Goal: Information Seeking & Learning: Learn about a topic

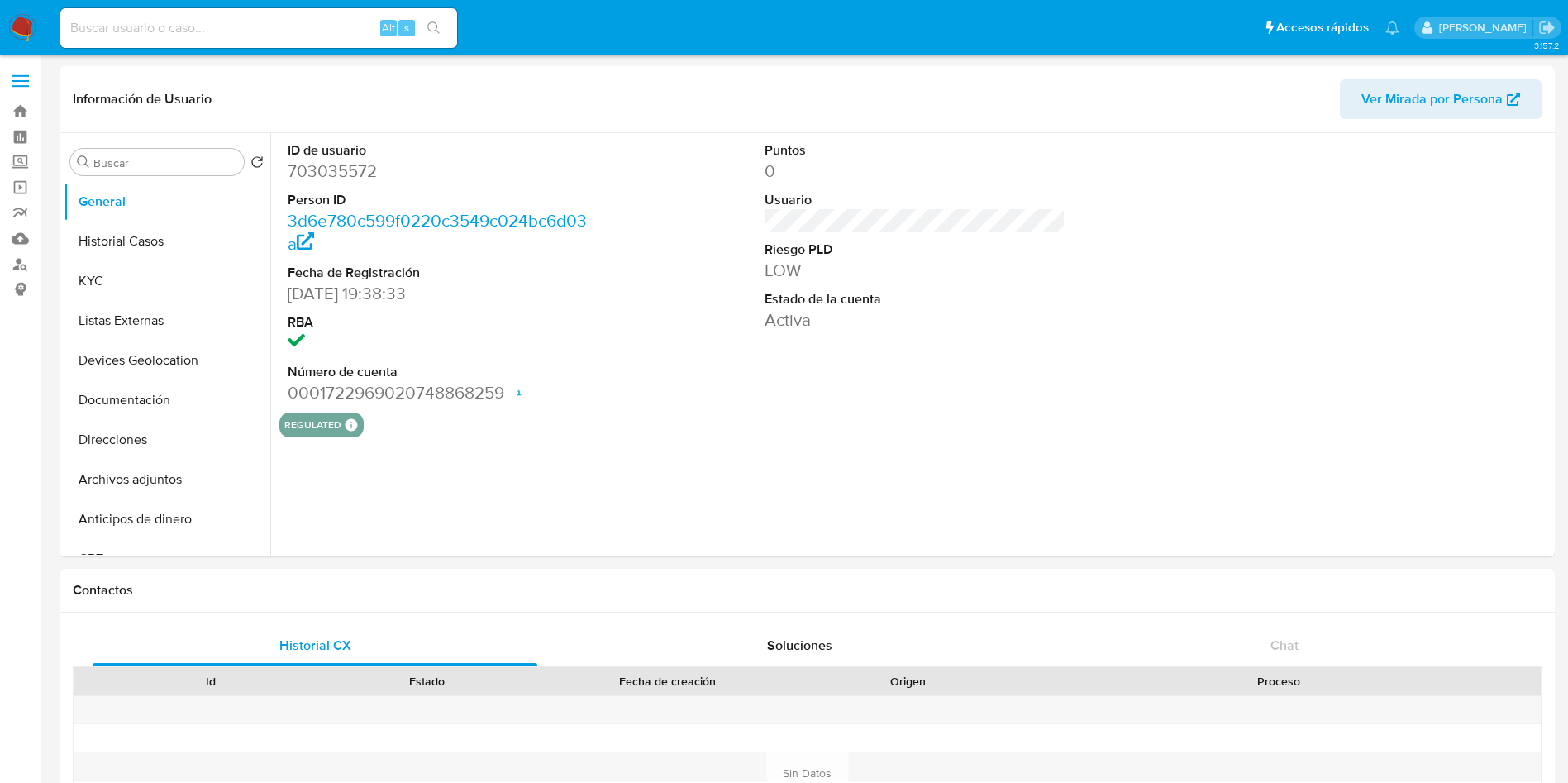
select select "10"
click at [221, 31] on input at bounding box center [258, 28] width 397 height 22
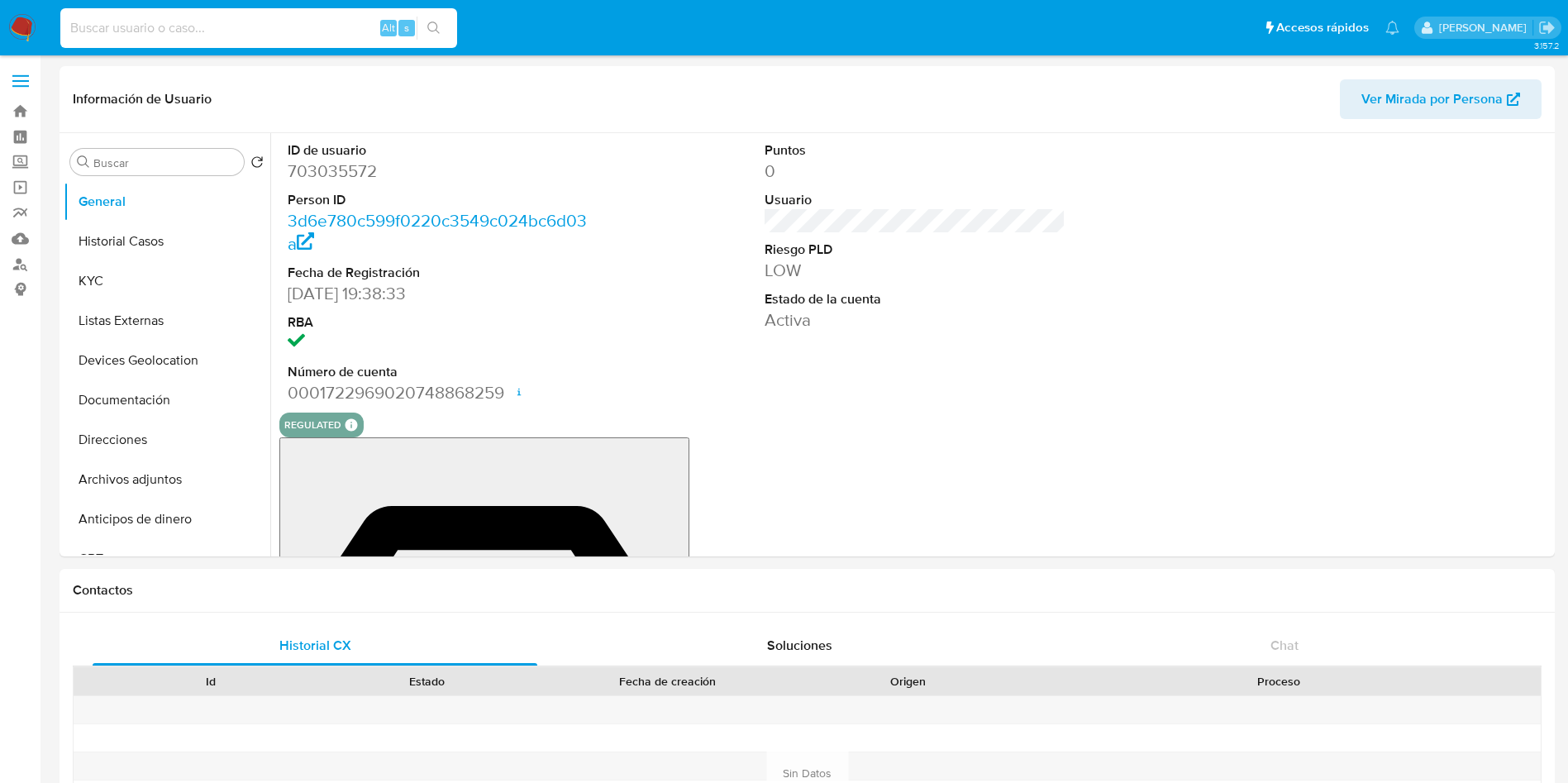
paste input "2115308408"
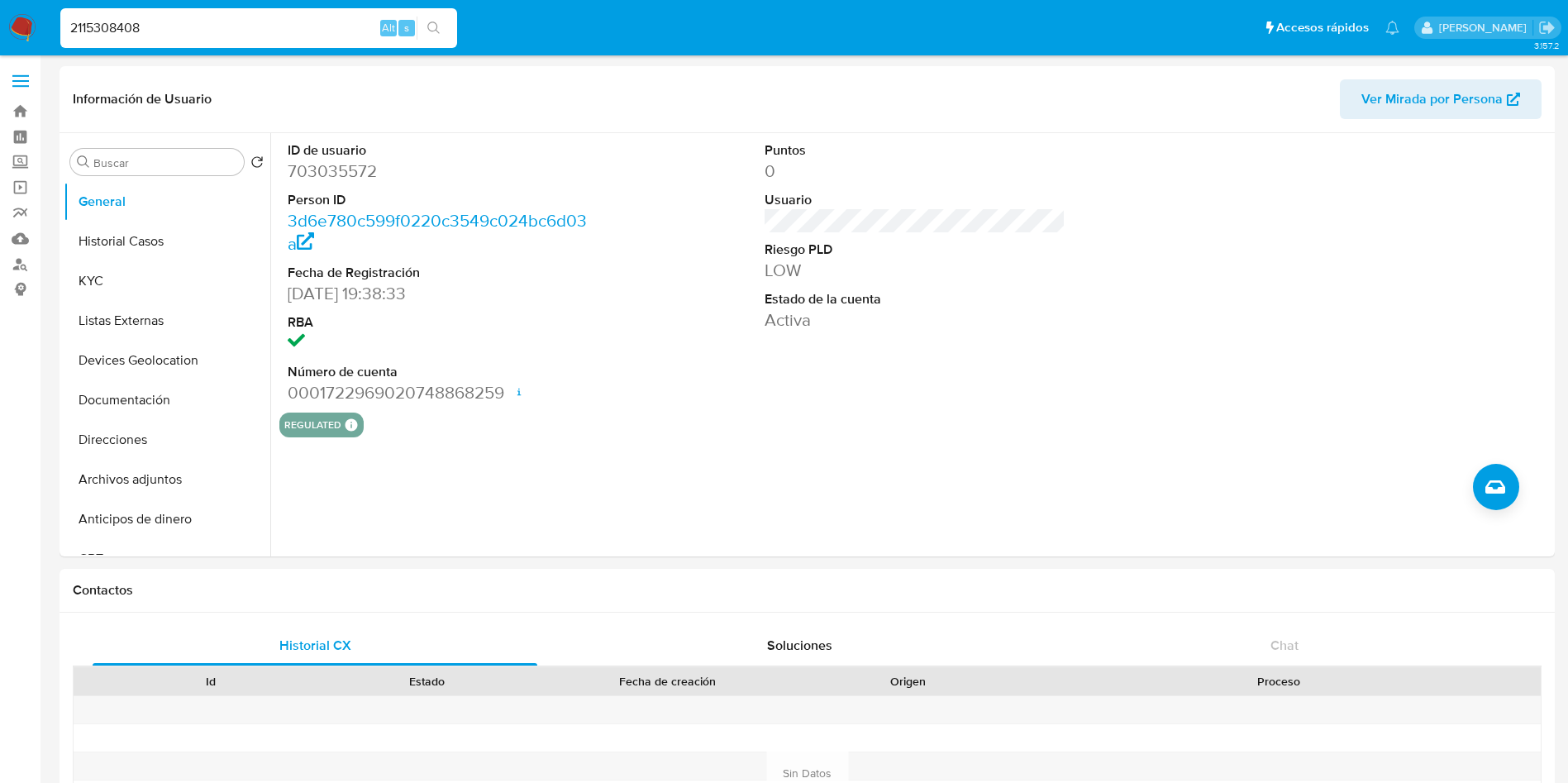
type input "2115308408"
select select "10"
click at [140, 233] on button "Historial Casos" at bounding box center [160, 241] width 193 height 40
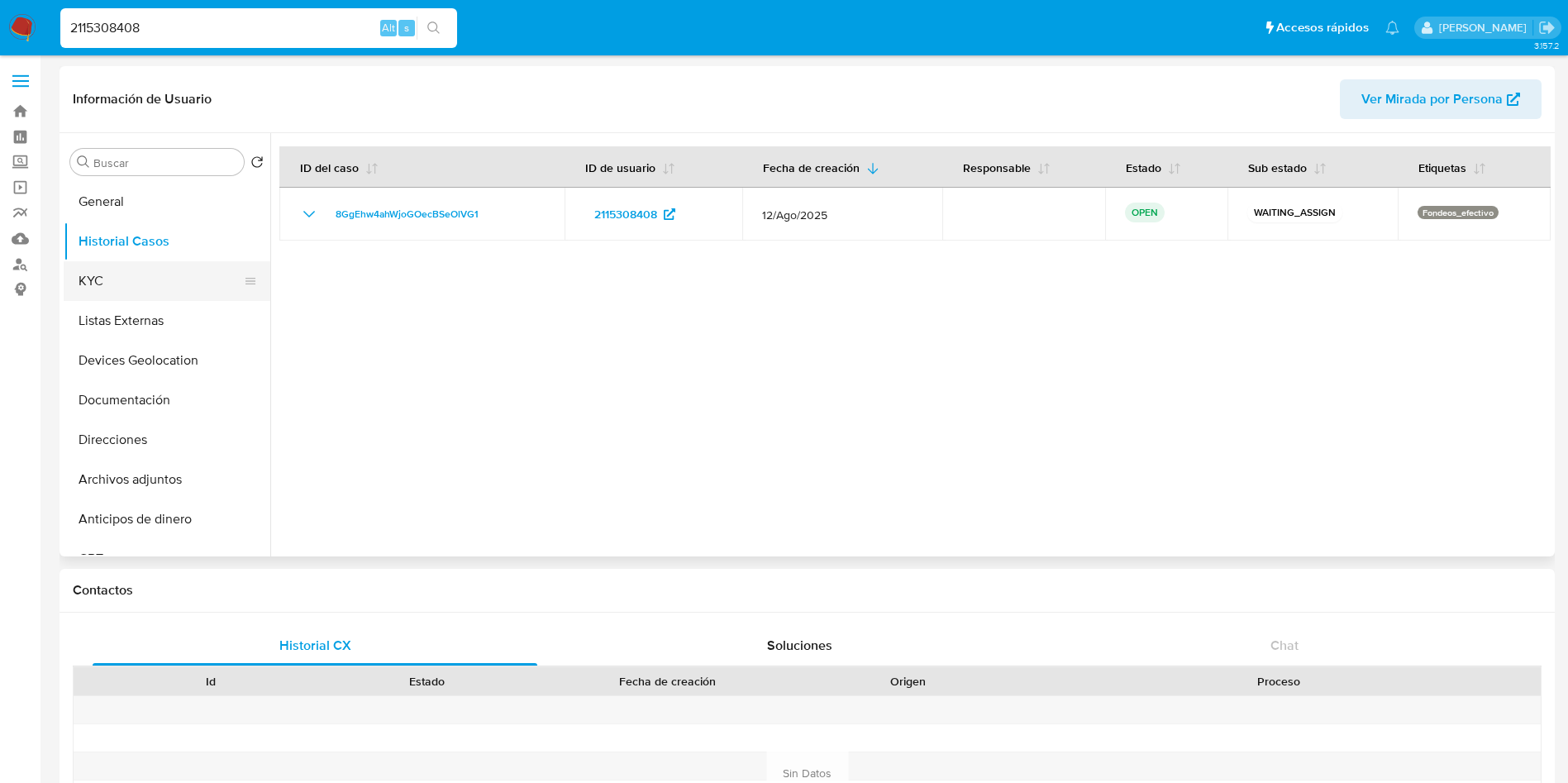
click at [140, 287] on button "KYC" at bounding box center [160, 281] width 193 height 40
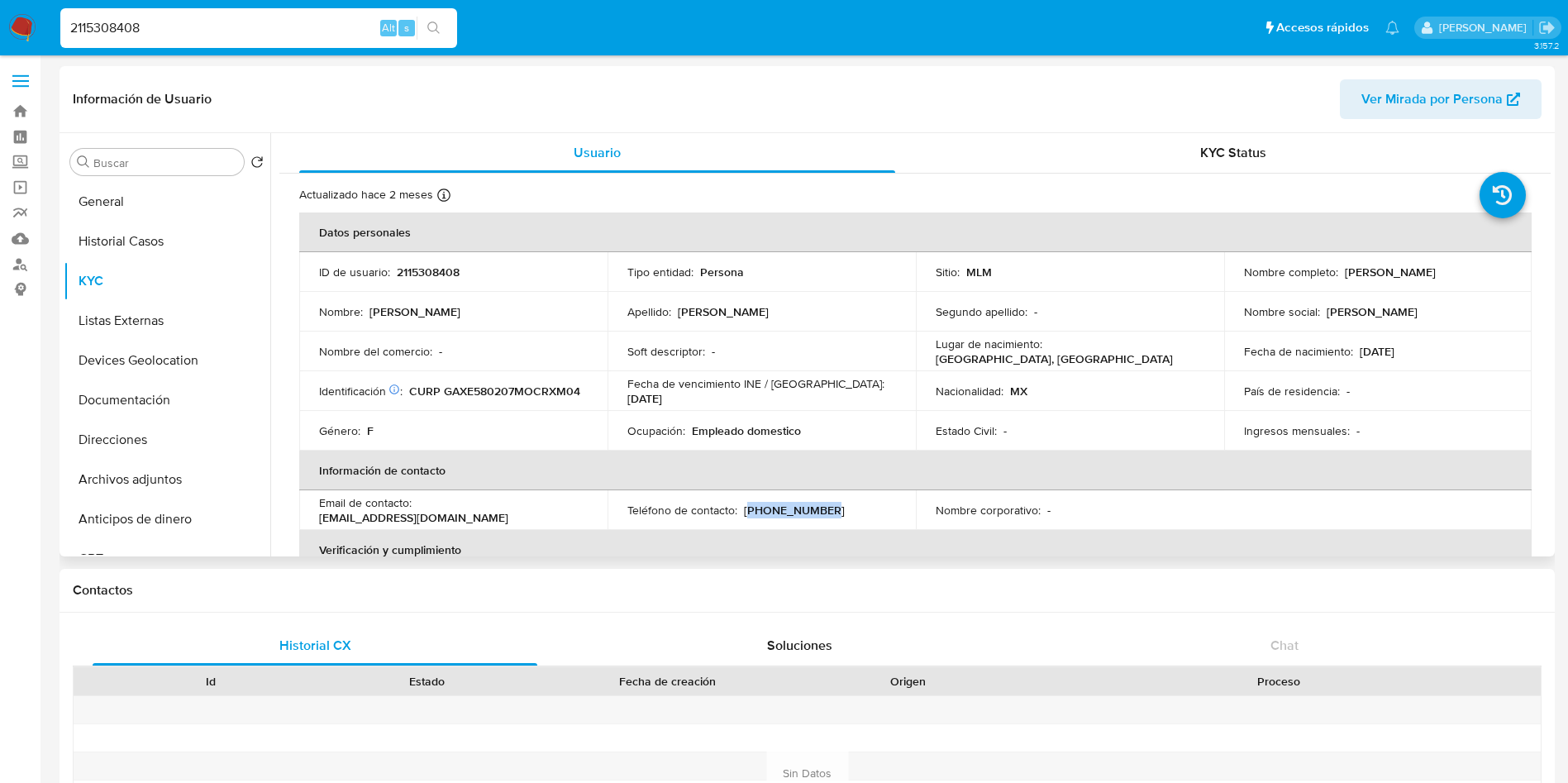
drag, startPoint x: 821, startPoint y: 512, endPoint x: 746, endPoint y: 512, distance: 75.0
click at [746, 512] on div "Teléfono de contacto : (55) 49539674" at bounding box center [762, 510] width 269 height 15
copy p "55) 49539674"
drag, startPoint x: 538, startPoint y: 504, endPoint x: 417, endPoint y: 505, distance: 121.0
click at [417, 505] on div "Email de contacto : eg881019@gmail.com" at bounding box center [454, 509] width 269 height 30
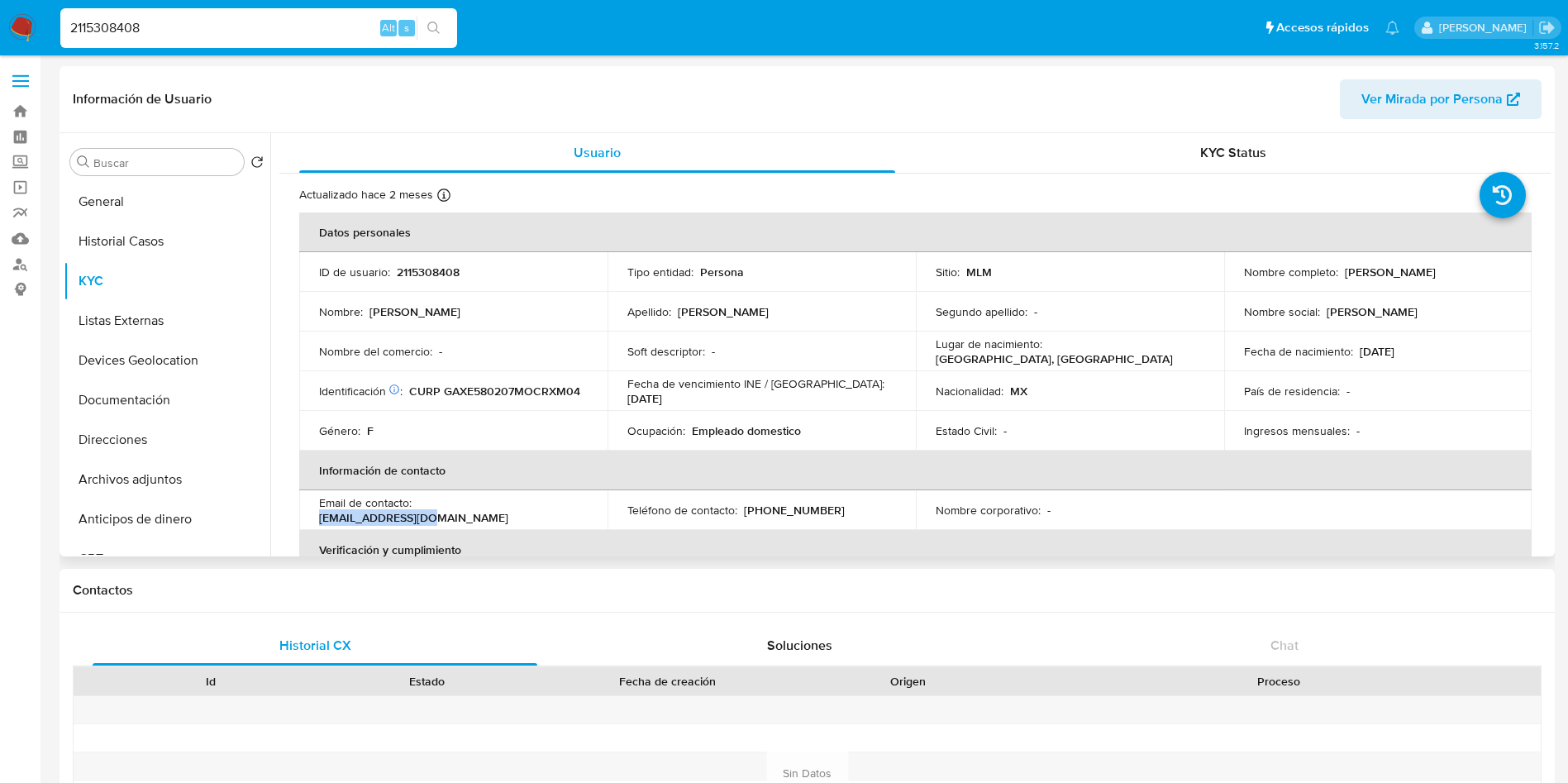
copy p "[EMAIL_ADDRESS][DOMAIN_NAME]"
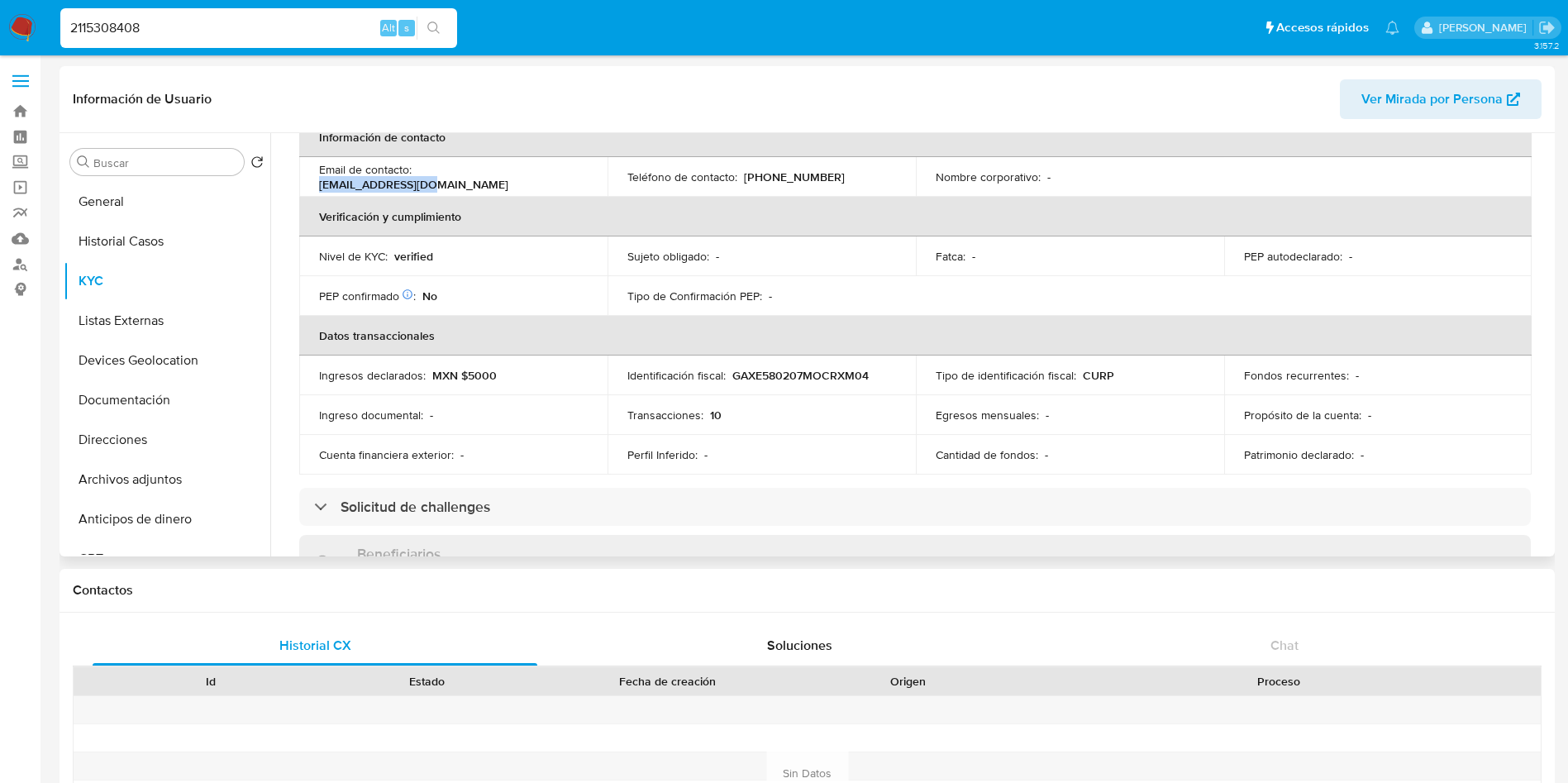
scroll to position [372, 0]
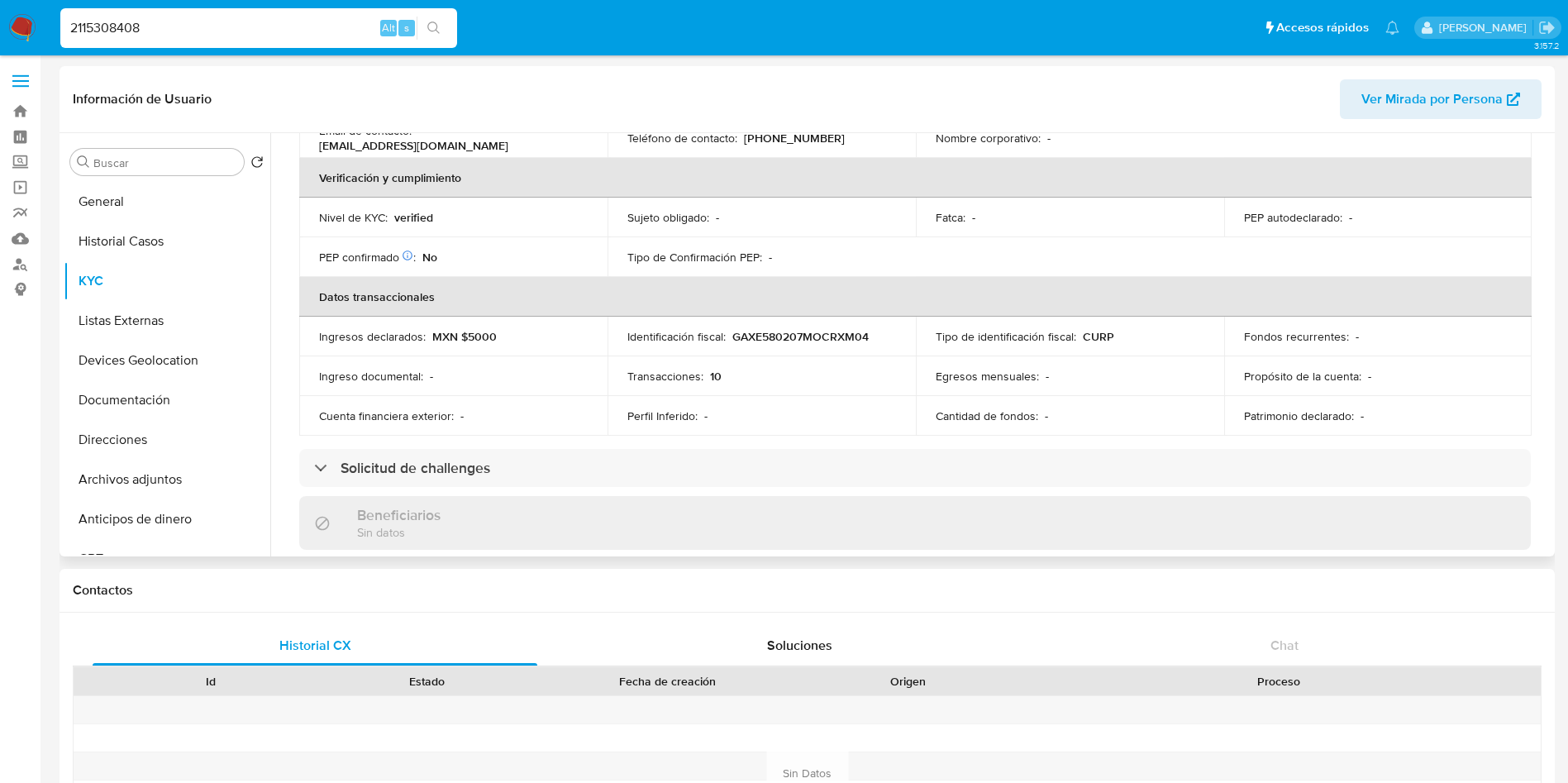
drag, startPoint x: 1541, startPoint y: 320, endPoint x: 1545, endPoint y: 249, distance: 71.1
click at [1545, 249] on div "Usuario KYC Status Actualizado hace 2 meses Creado: 23/11/2024 10:26:07 Actuali…" at bounding box center [910, 345] width 1280 height 423
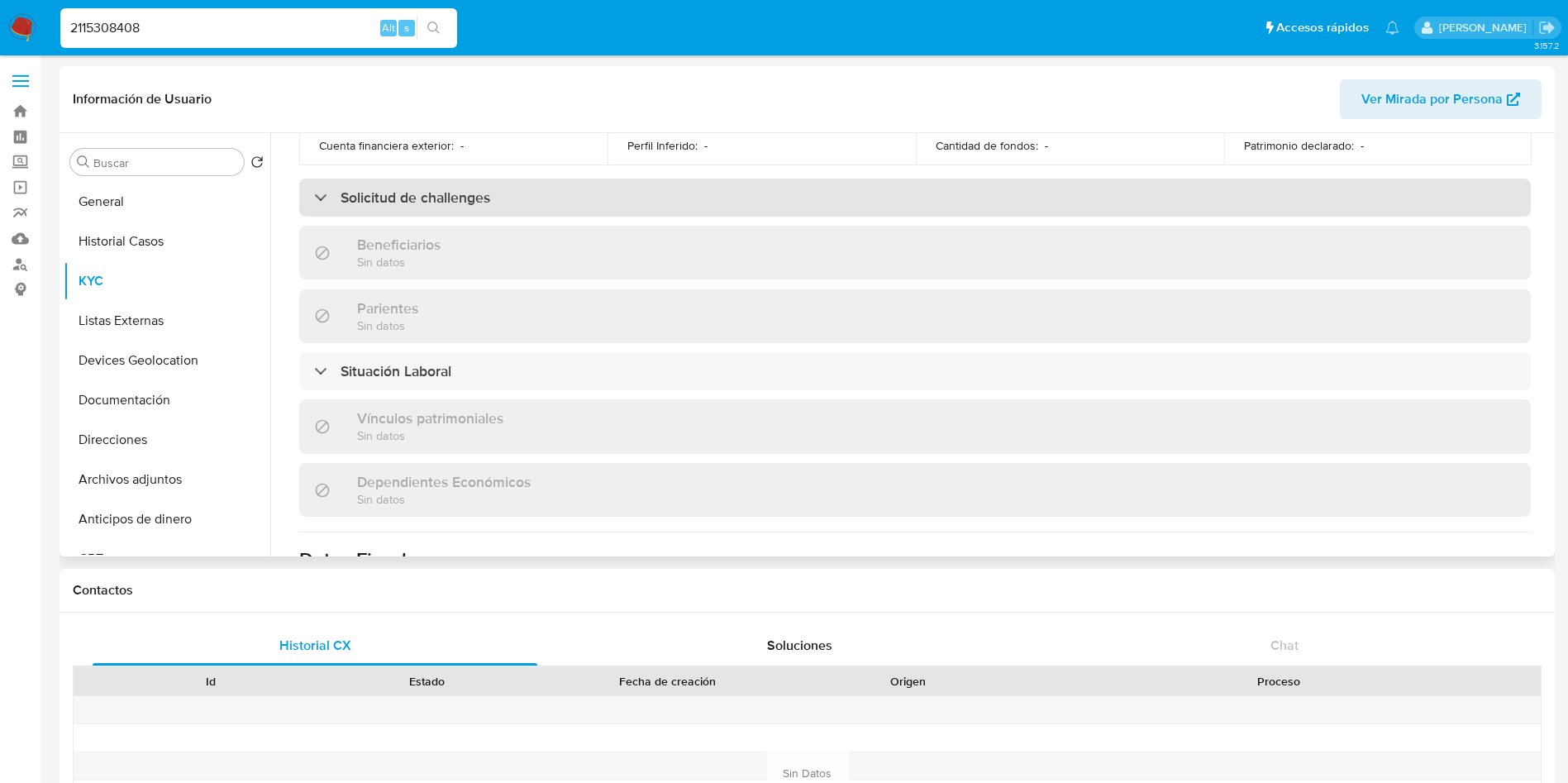
scroll to position [767, 0]
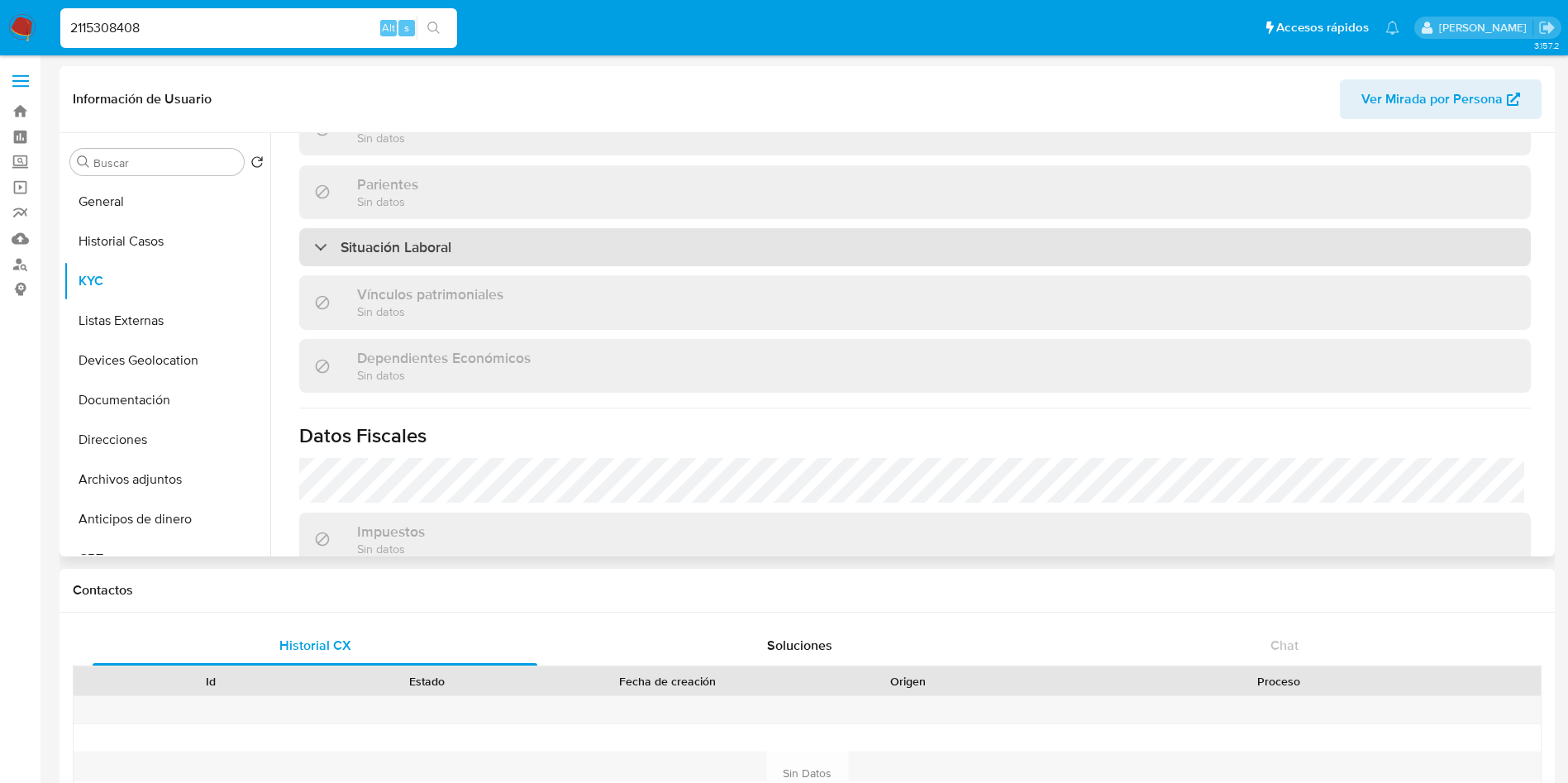
click at [511, 236] on div "Situación Laboral" at bounding box center [915, 247] width 1232 height 38
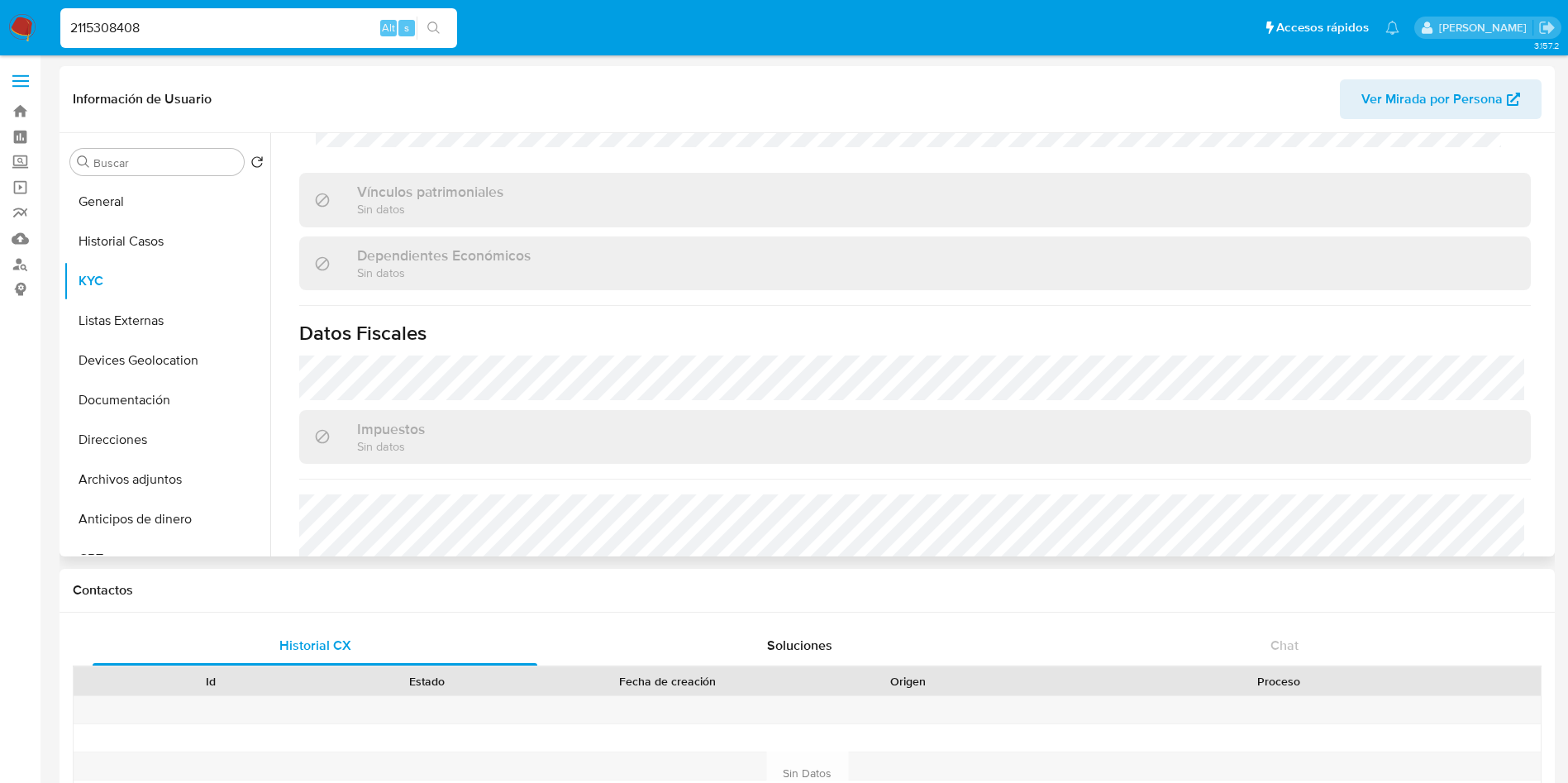
scroll to position [1247, 0]
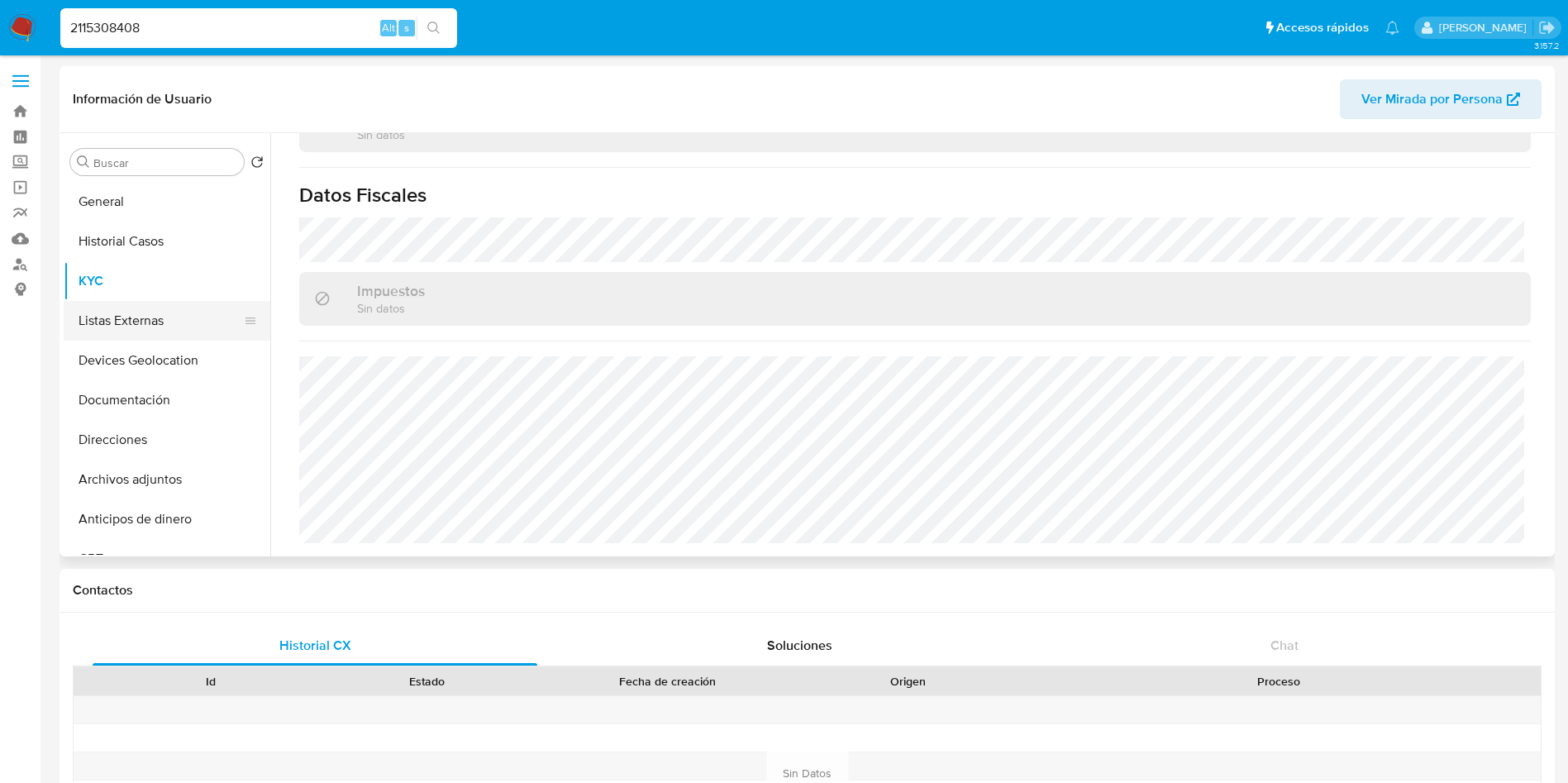
click at [118, 311] on button "Listas Externas" at bounding box center [160, 321] width 193 height 40
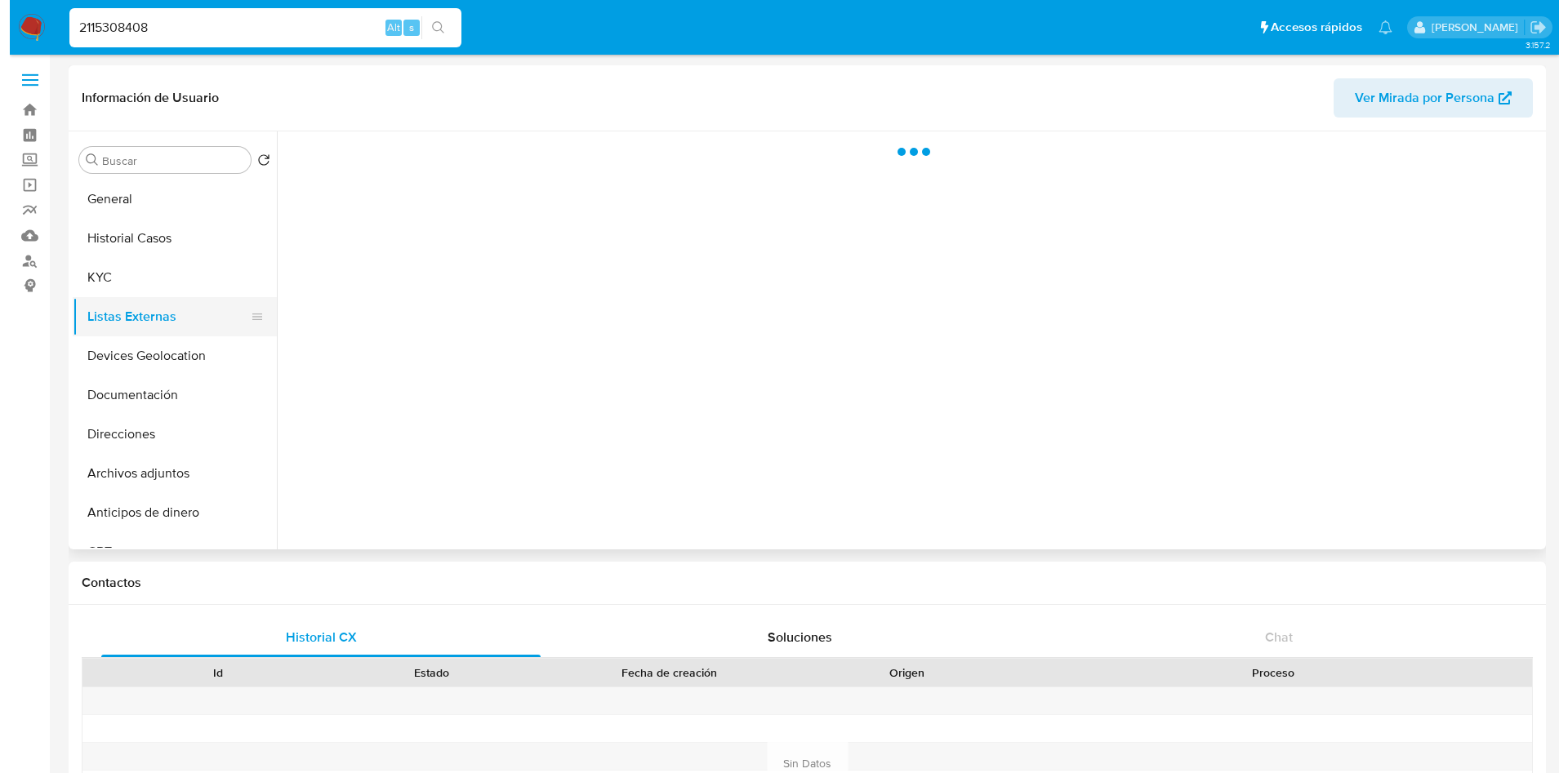
scroll to position [0, 0]
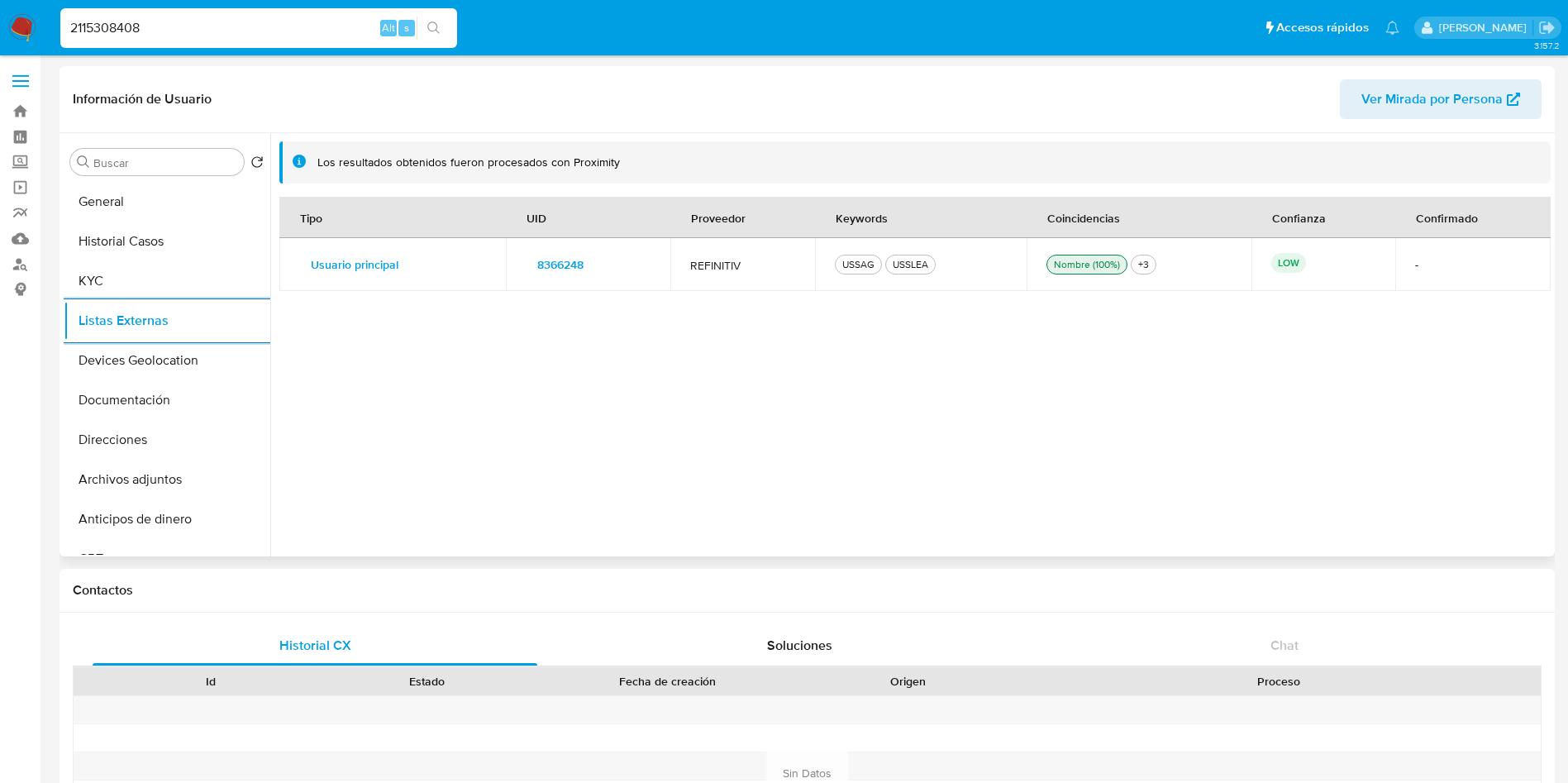
click at [551, 264] on span "8366248" at bounding box center [560, 264] width 47 height 23
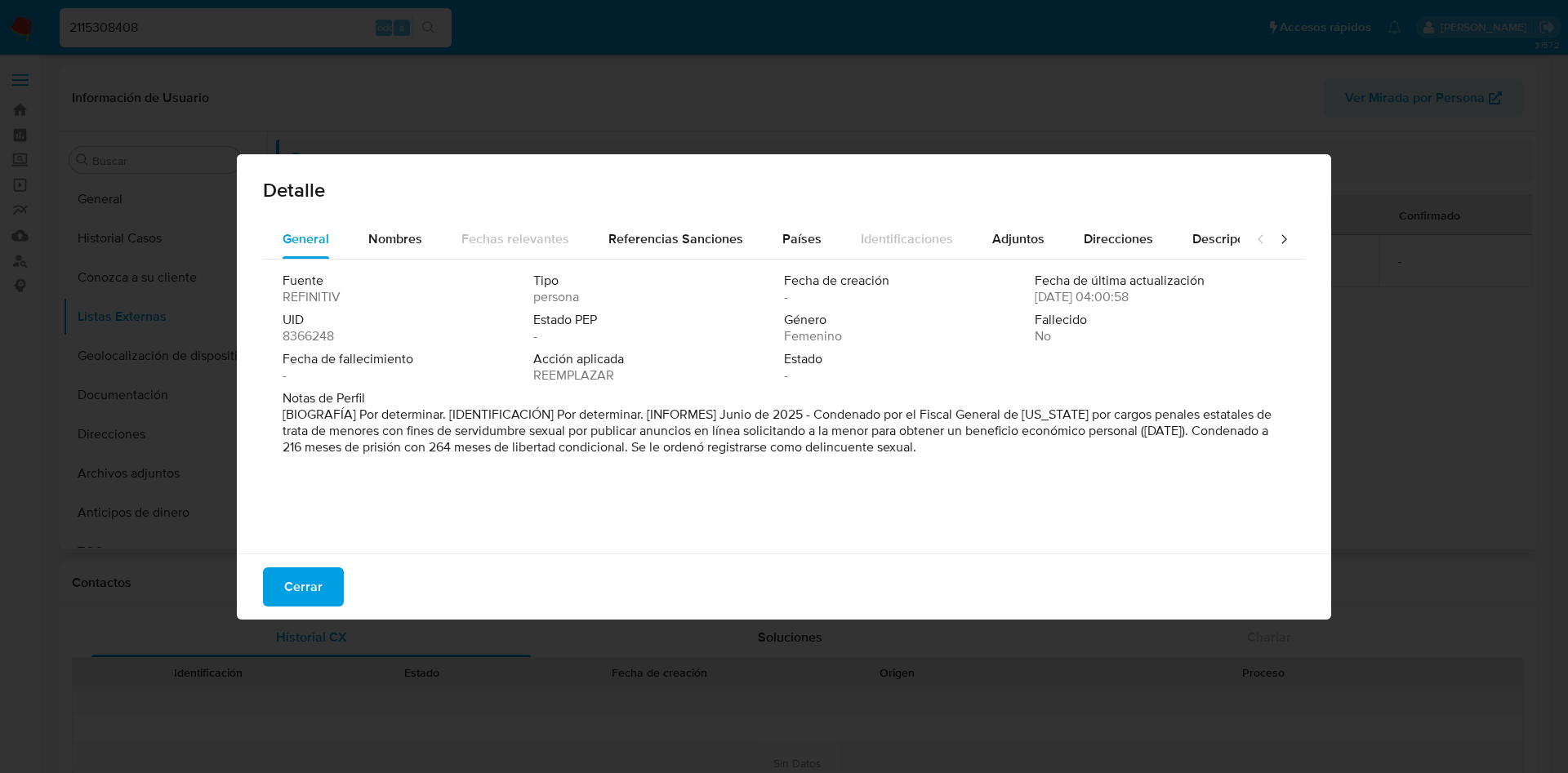
click at [1098, 519] on div "Fuente REFINITIV Tipo persona Fecha de creación - Fecha de última actualización…" at bounding box center [784, 402] width 1042 height 285
click at [383, 241] on span "Nombres" at bounding box center [395, 239] width 54 height 19
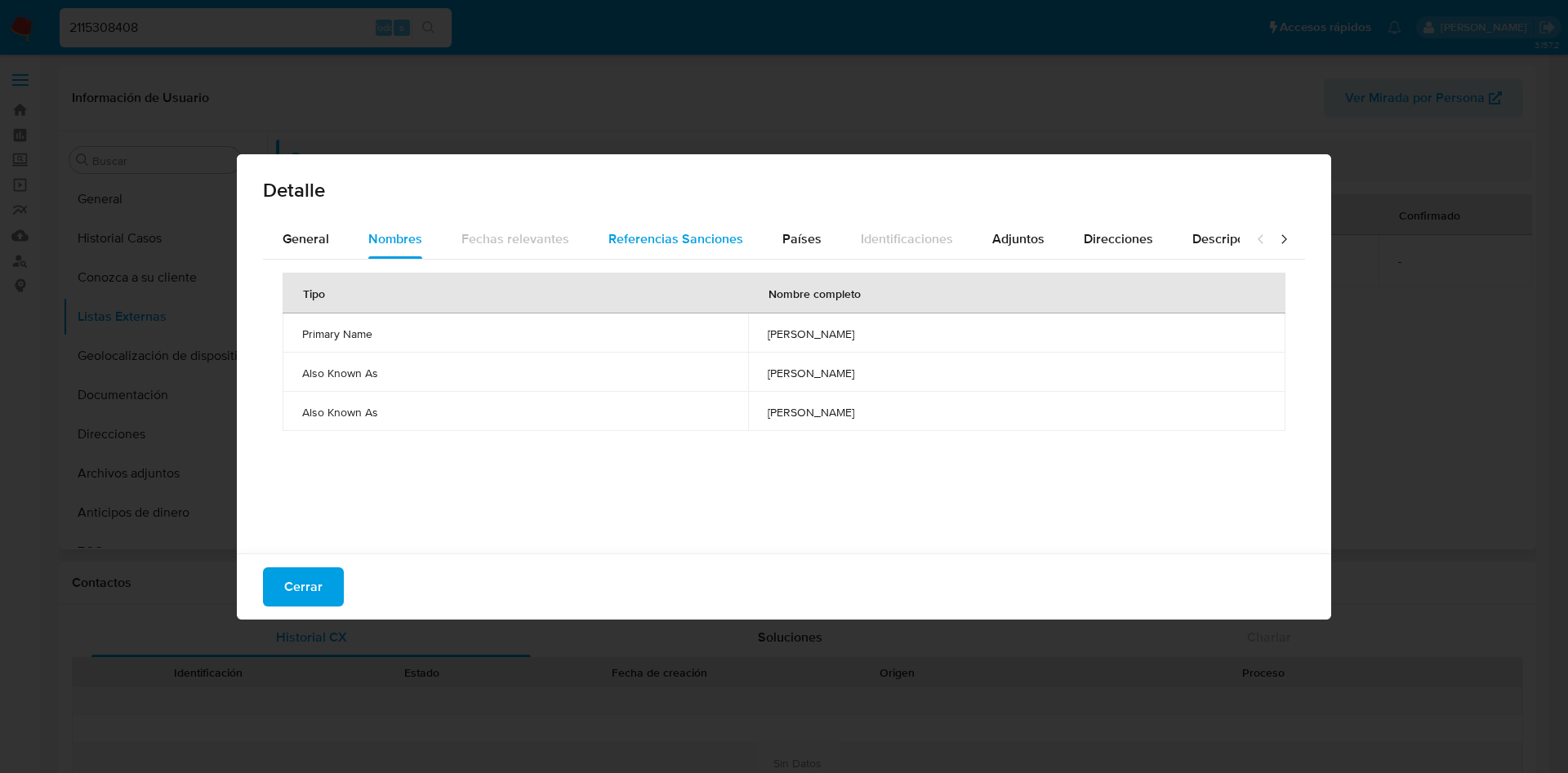
click at [691, 230] on span "Referencias Sanciones" at bounding box center [675, 239] width 135 height 19
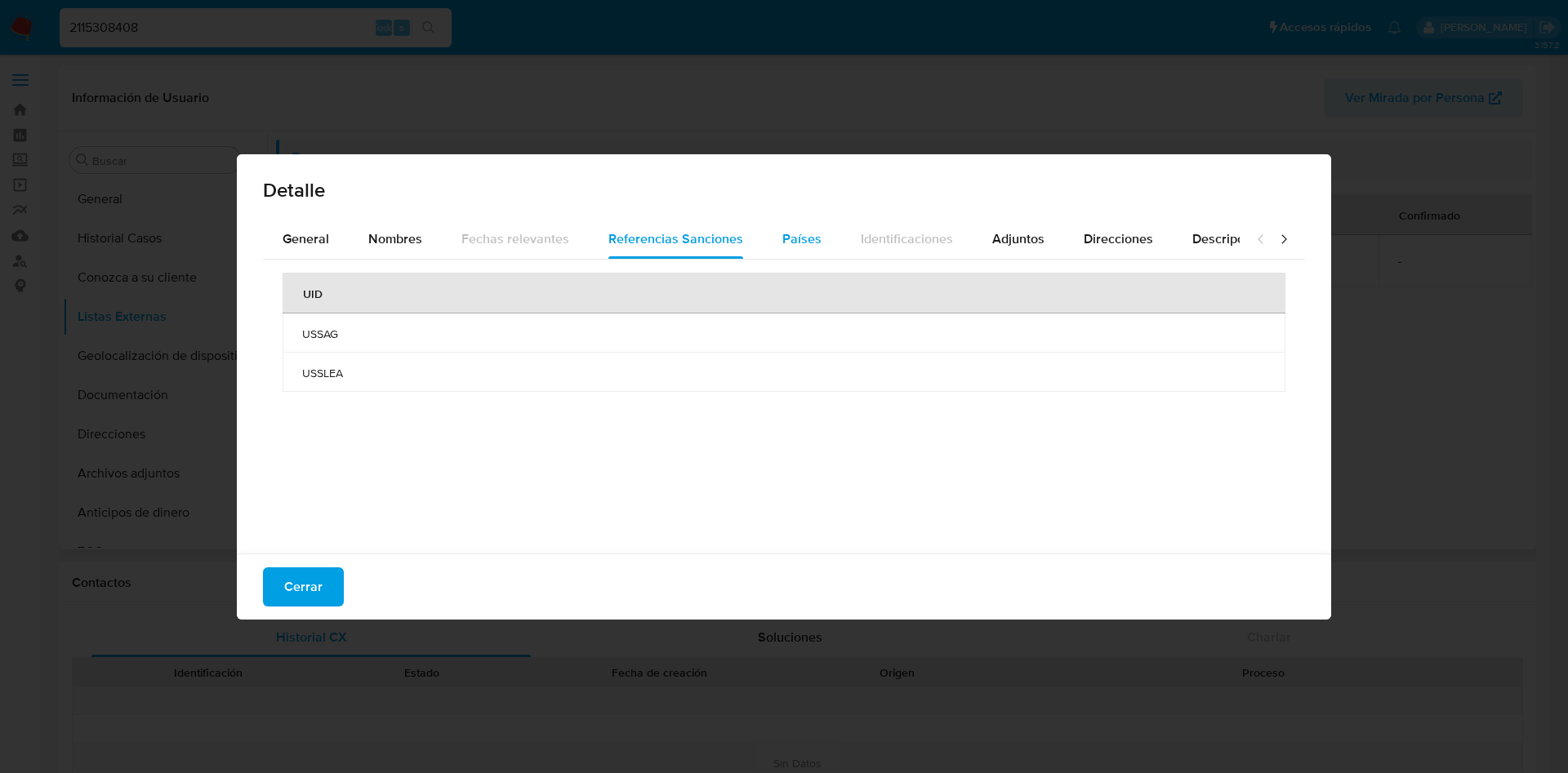
click at [806, 221] on div "Países" at bounding box center [802, 239] width 40 height 40
click at [1001, 236] on span "Adjuntos" at bounding box center [1017, 239] width 52 height 19
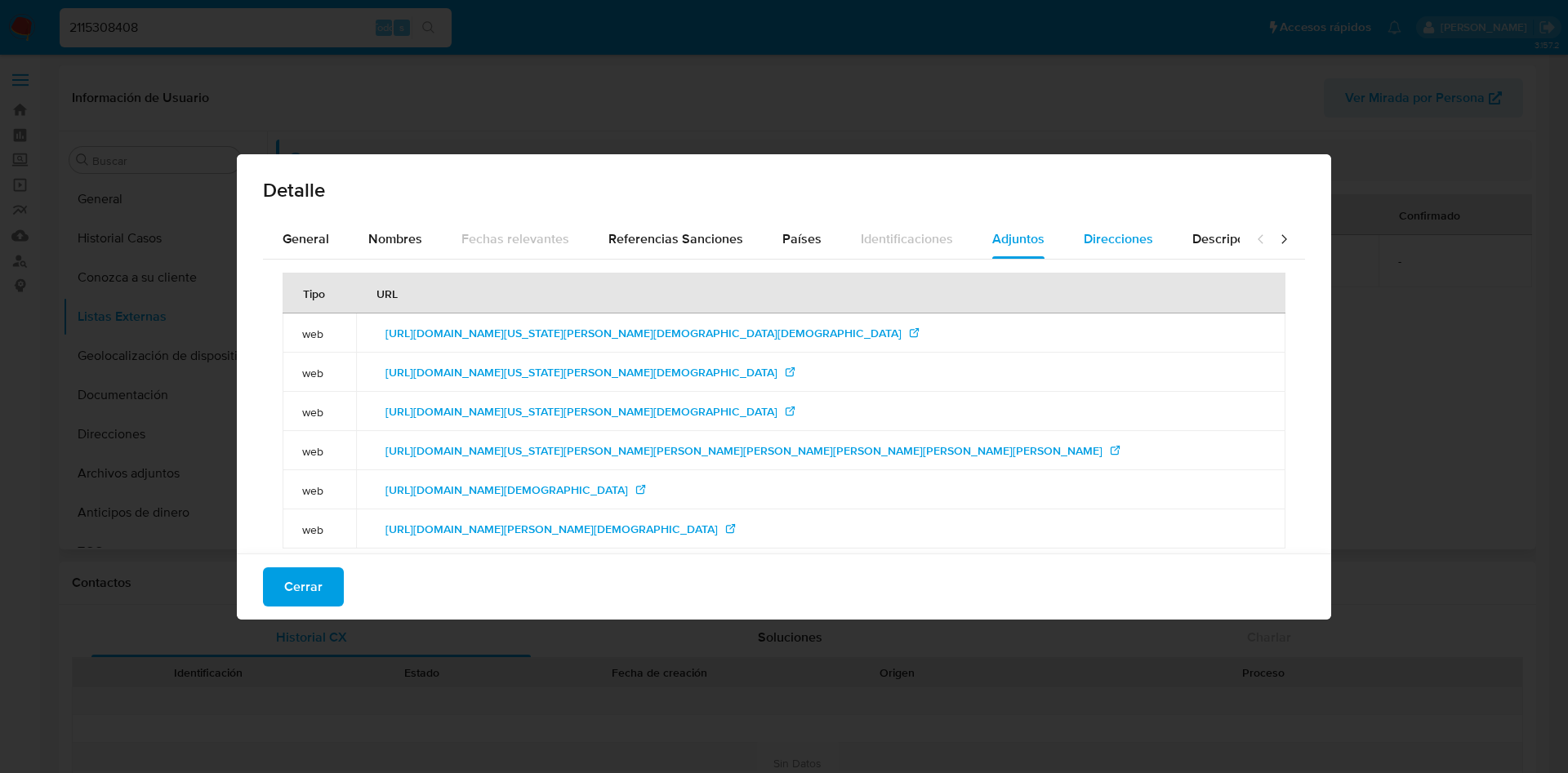
click at [1073, 236] on button "Direcciones" at bounding box center [1118, 239] width 108 height 40
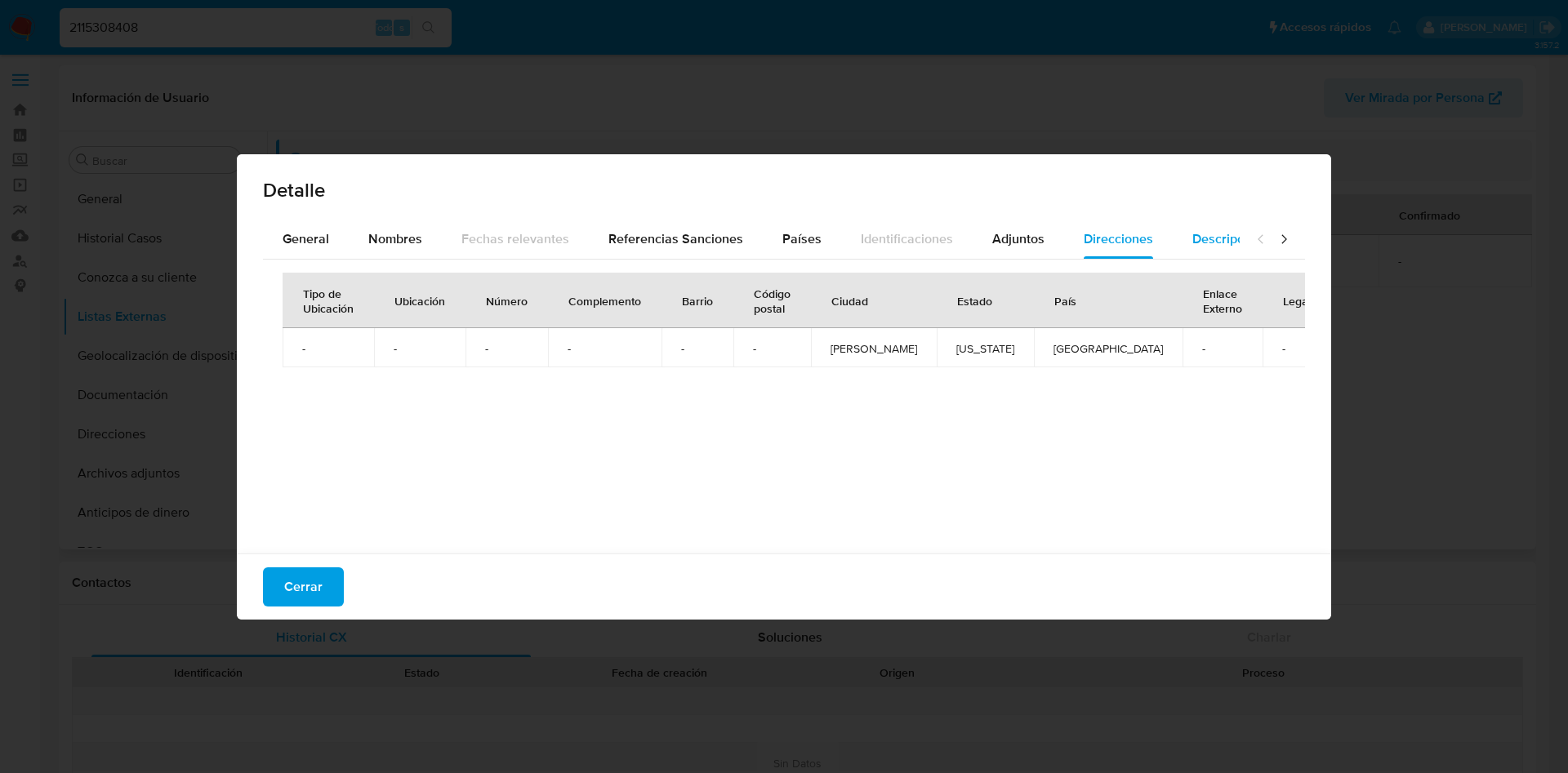
click at [1192, 243] on span "Descripciones" at bounding box center [1234, 239] width 83 height 19
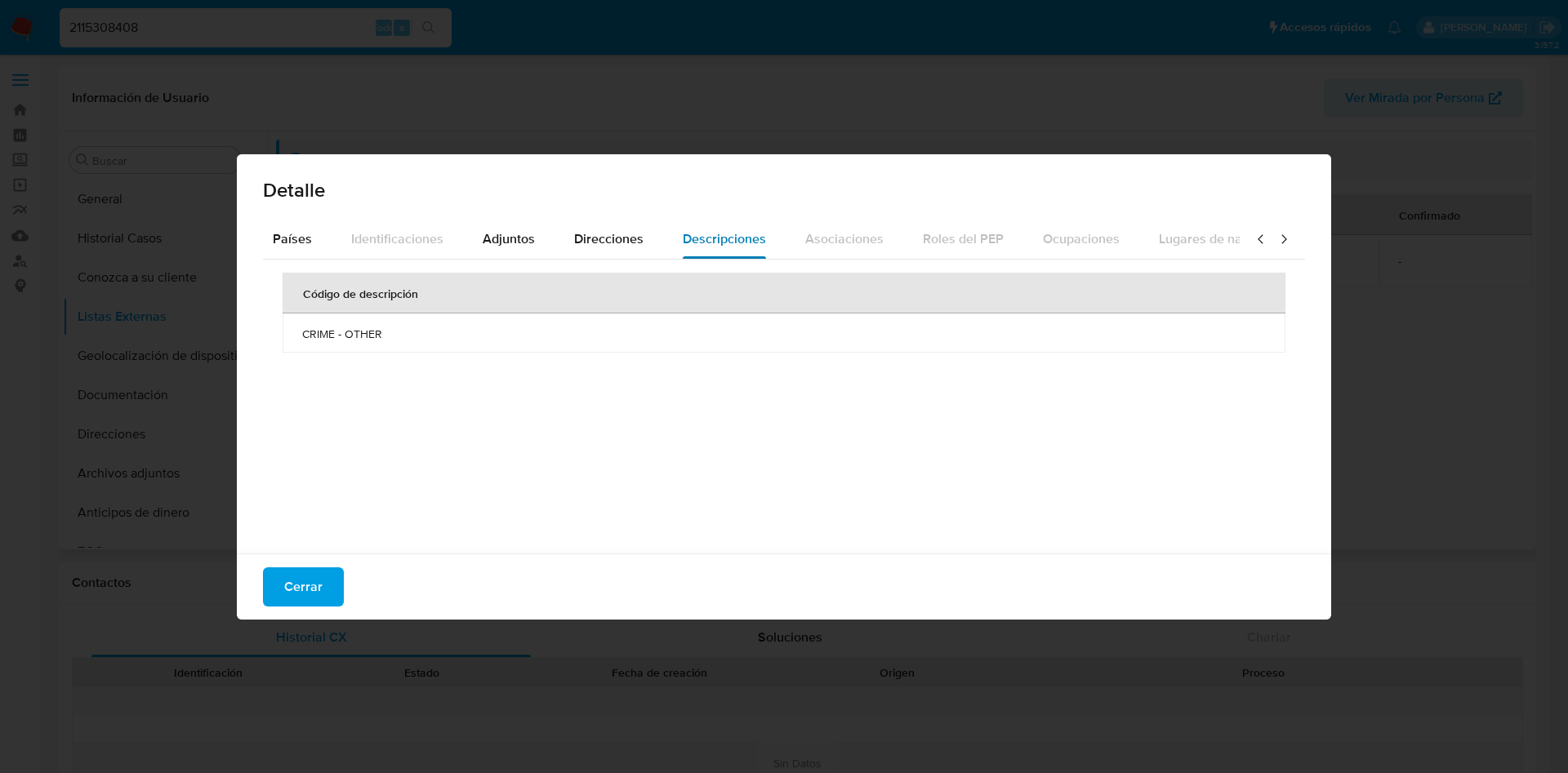
scroll to position [0, 588]
click at [1241, 230] on div at bounding box center [1271, 239] width 65 height 40
click at [1244, 248] on div at bounding box center [1271, 239] width 65 height 40
click at [1244, 247] on div at bounding box center [1271, 239] width 65 height 40
click at [1253, 240] on icon at bounding box center [1260, 238] width 16 height 16
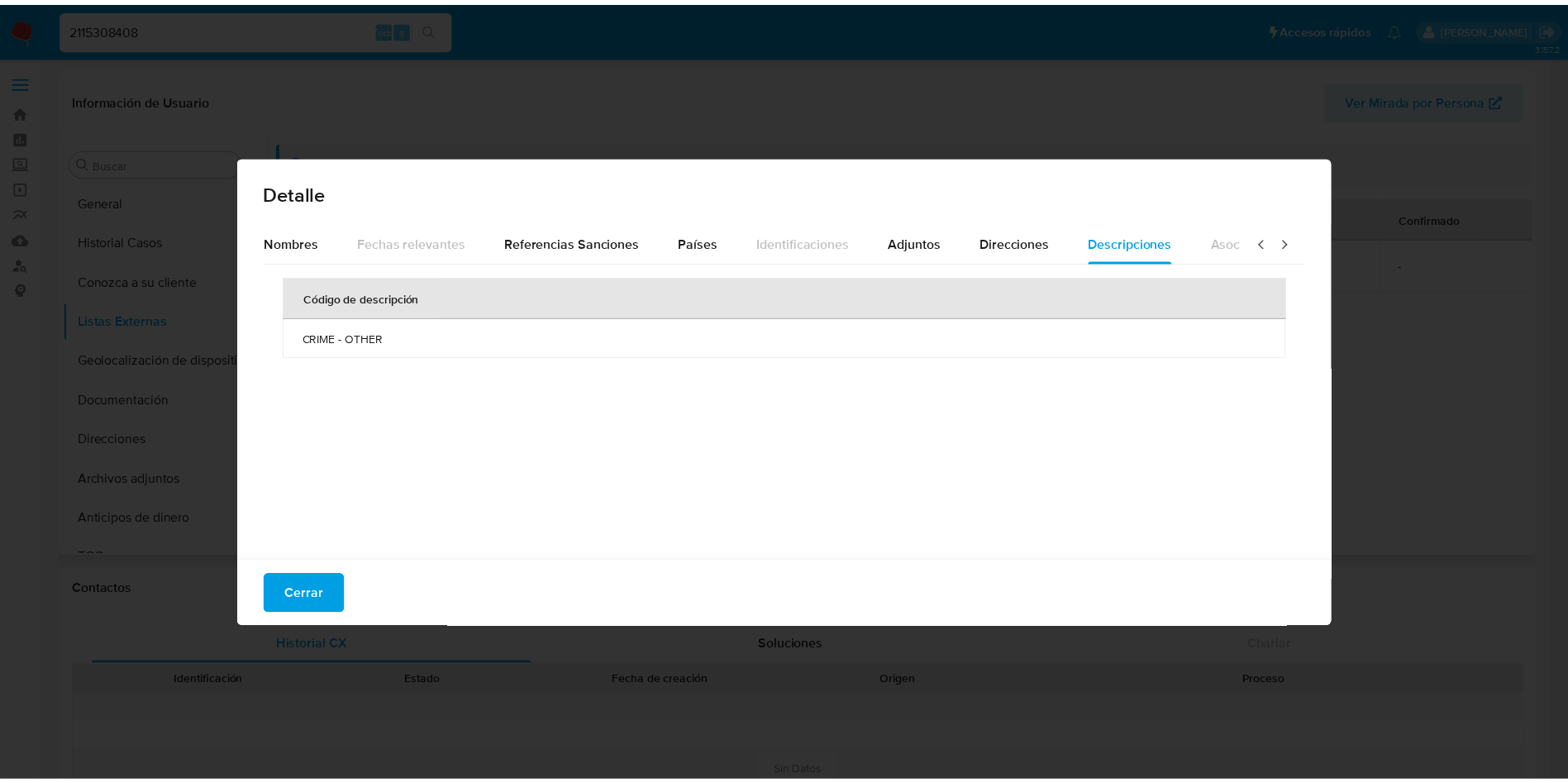
scroll to position [0, 0]
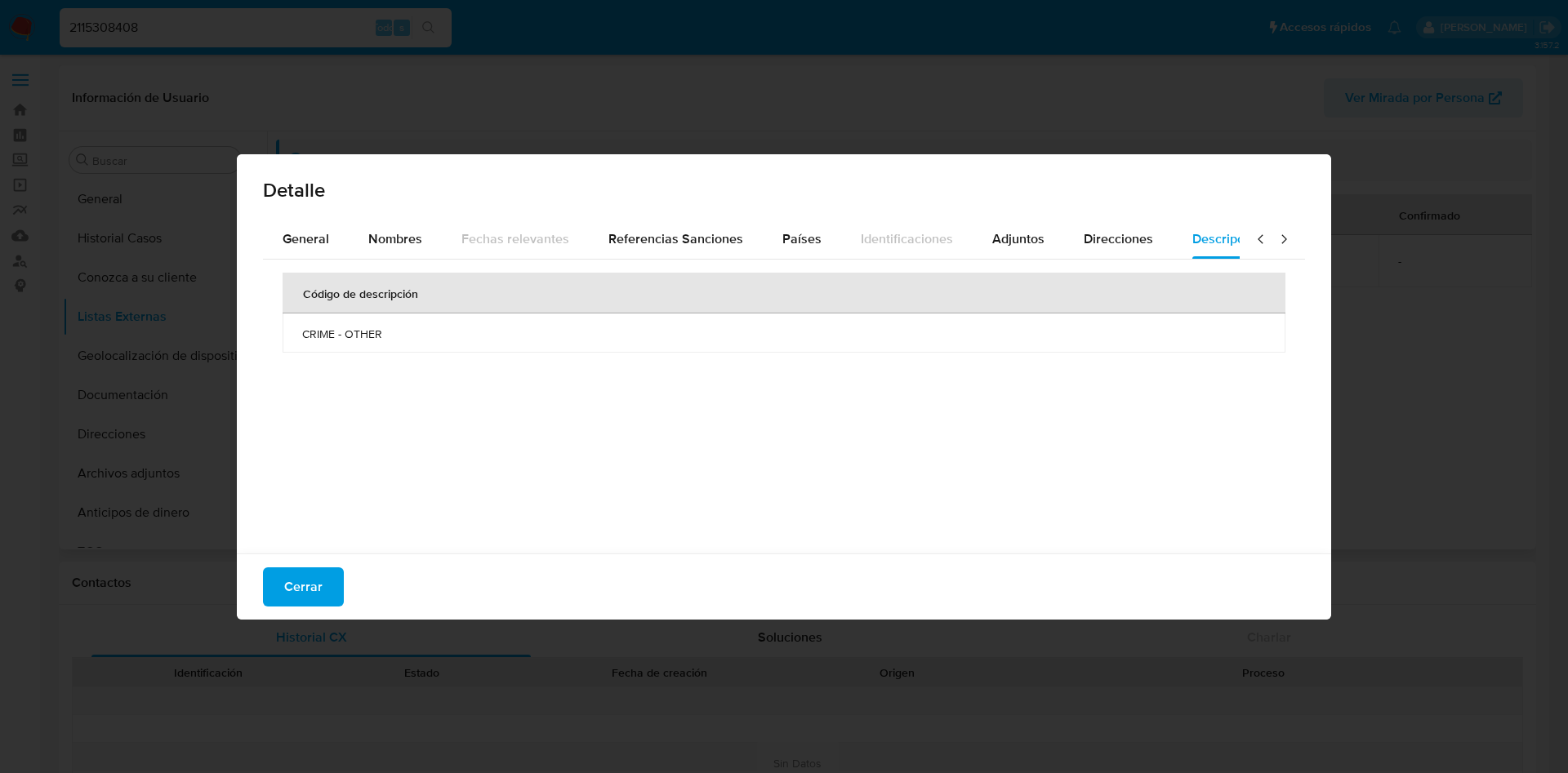
click at [1257, 240] on icon at bounding box center [1259, 239] width 5 height 9
click at [387, 235] on span "Nombres" at bounding box center [395, 239] width 54 height 19
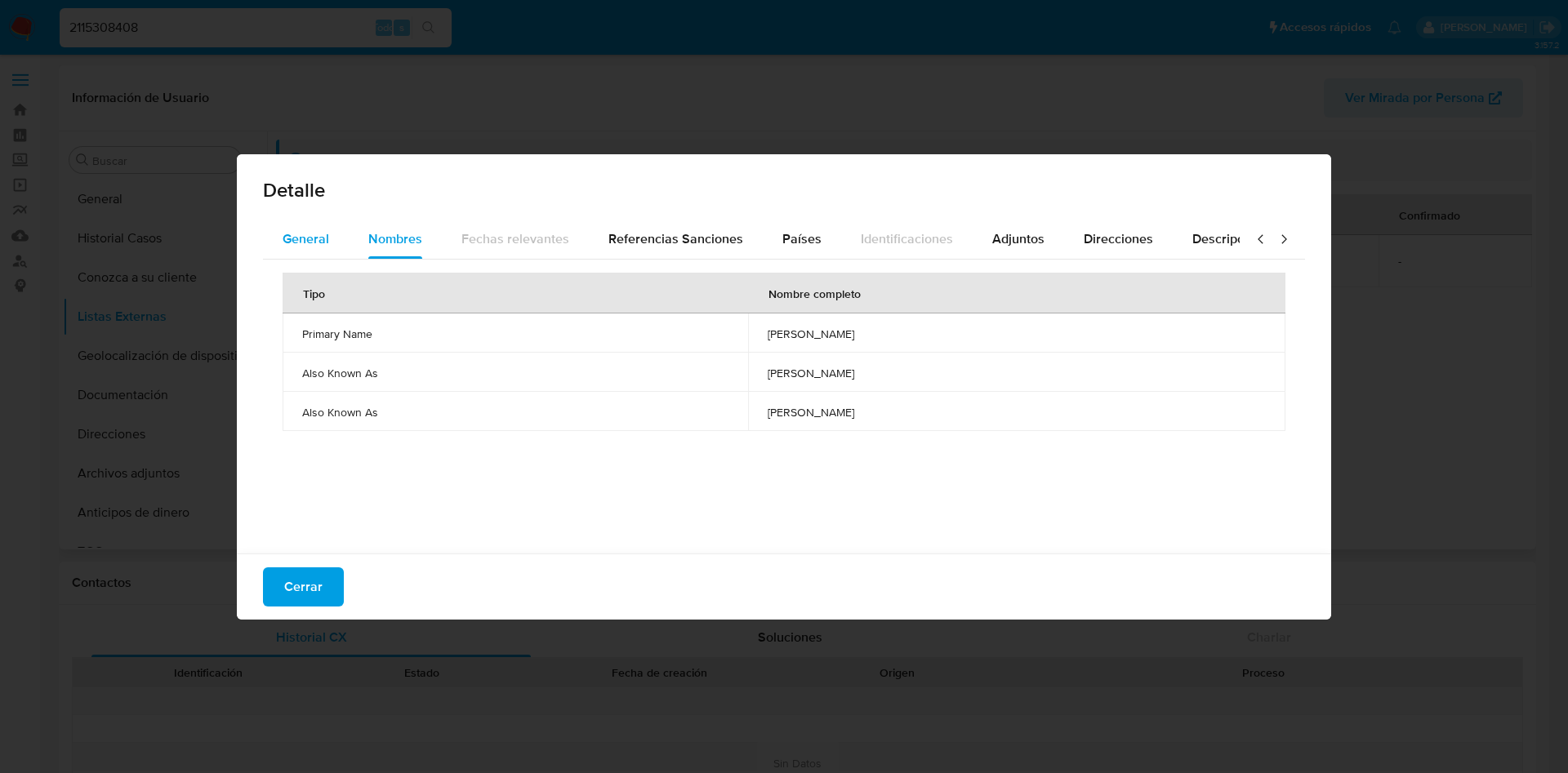
click at [297, 249] on div "General" at bounding box center [305, 239] width 46 height 40
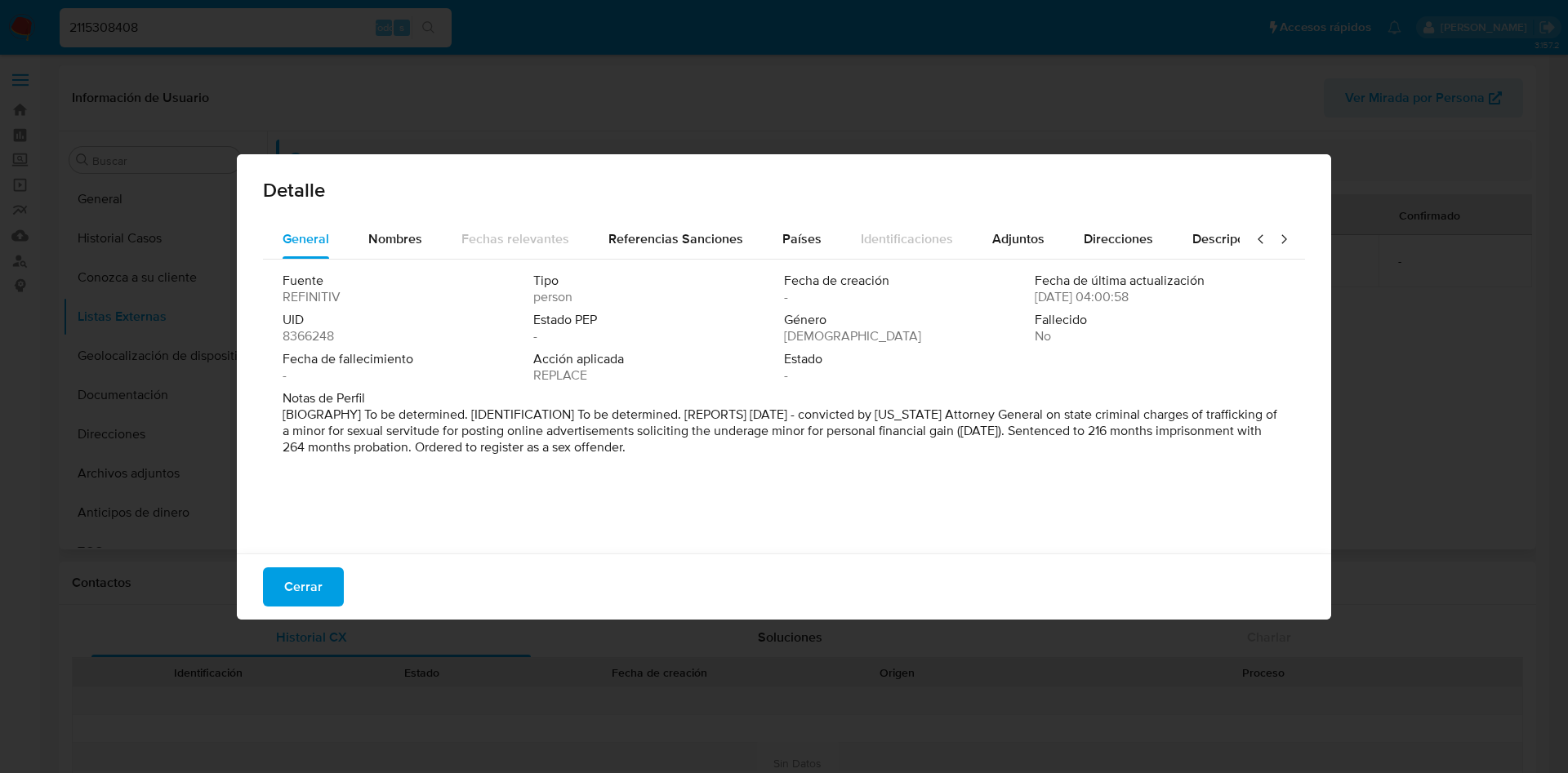
click at [1059, 354] on div "Fuente REFINITIV Tipo person Fecha de creación - Fecha de última actualización …" at bounding box center [784, 331] width 1003 height 118
click at [1033, 237] on span "Adjuntos" at bounding box center [1017, 239] width 52 height 19
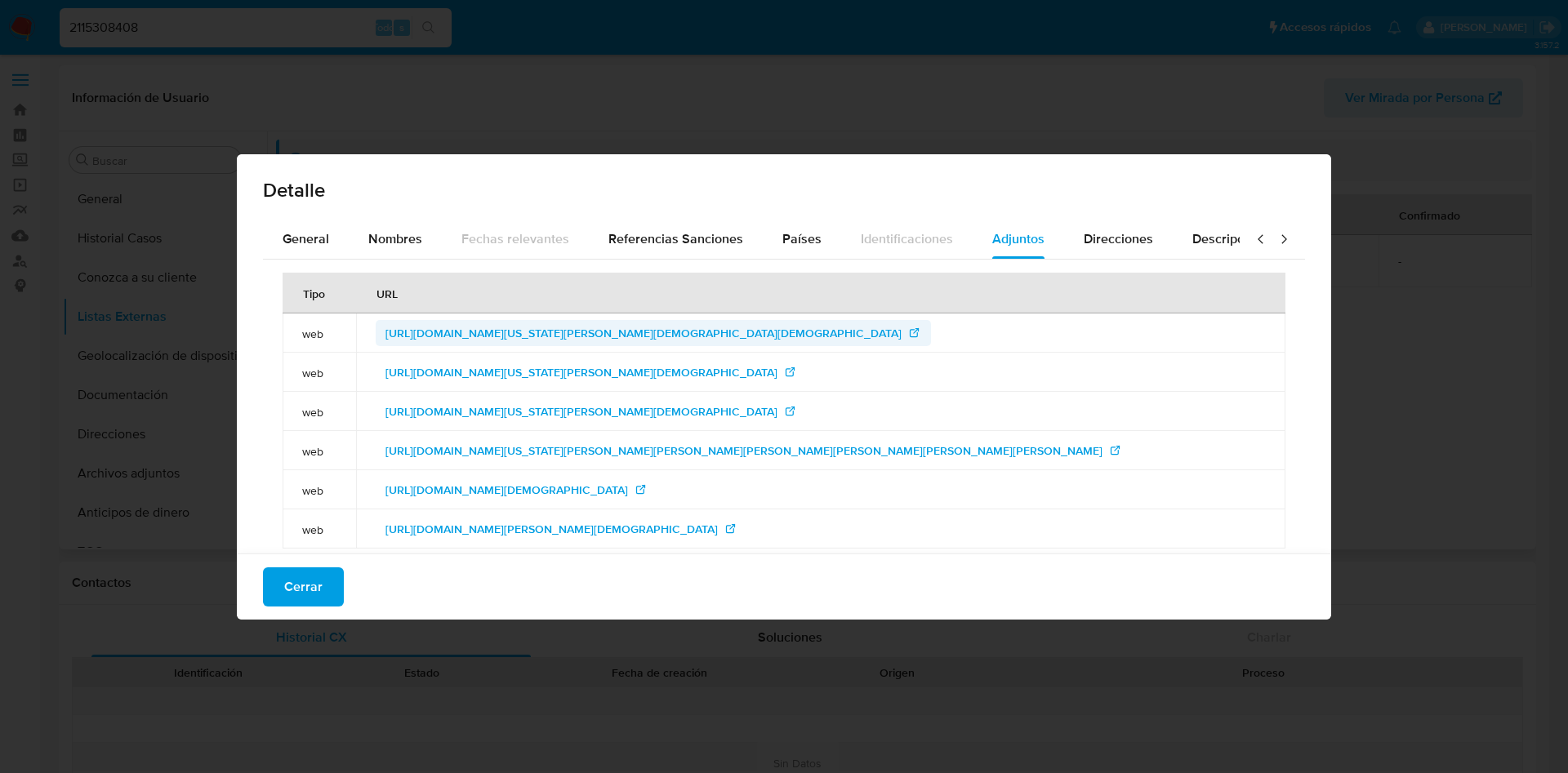
click at [735, 327] on span "https://law.georgia.gov/press-releases/2024-12-12/carr-indicts-three-houston-co…" at bounding box center [643, 333] width 516 height 26
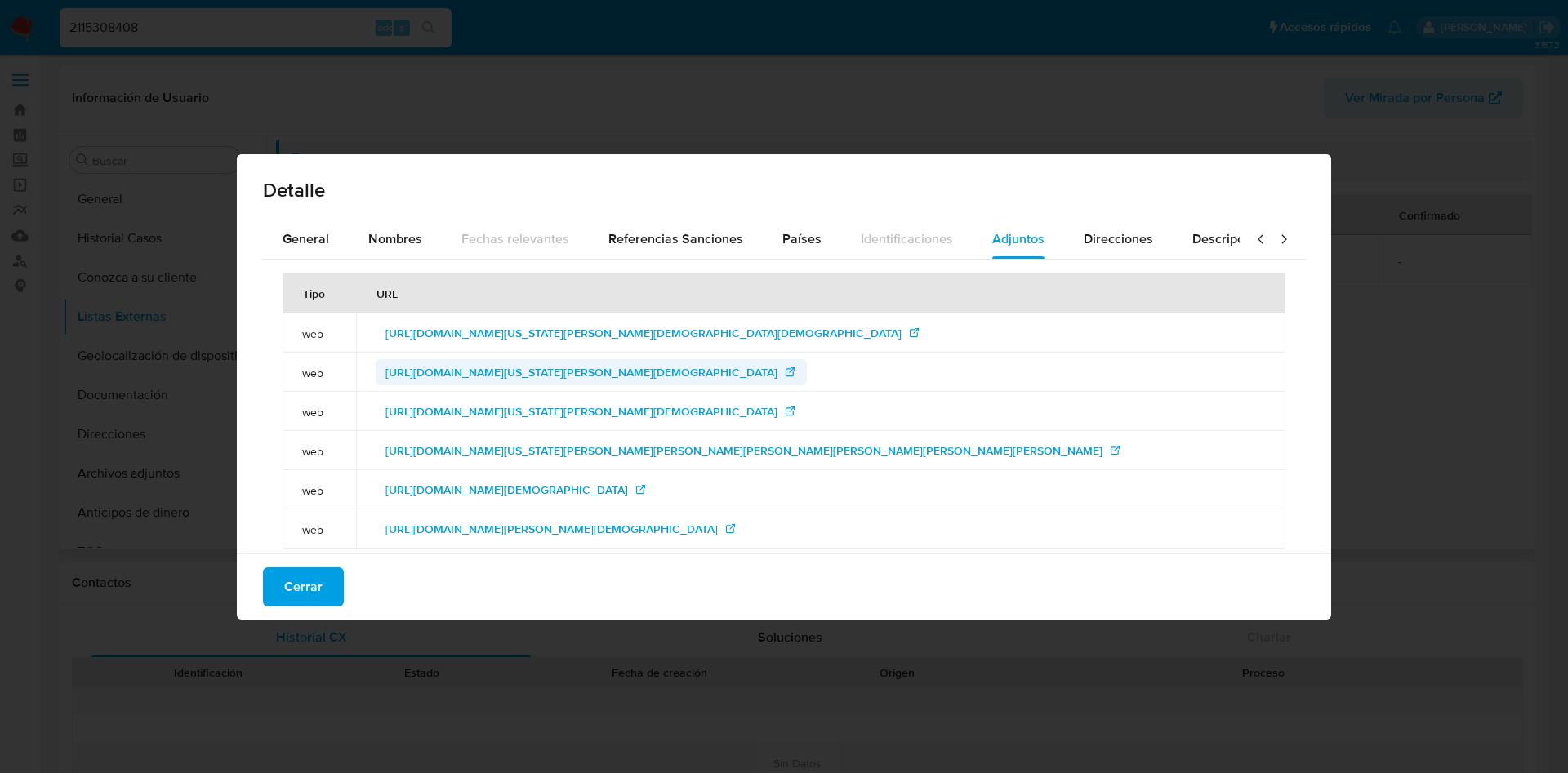
click at [736, 365] on span "https://law.georgia.gov/press-releases/2025-05-15/carr-fourth-defendant-indicte…" at bounding box center [581, 373] width 392 height 26
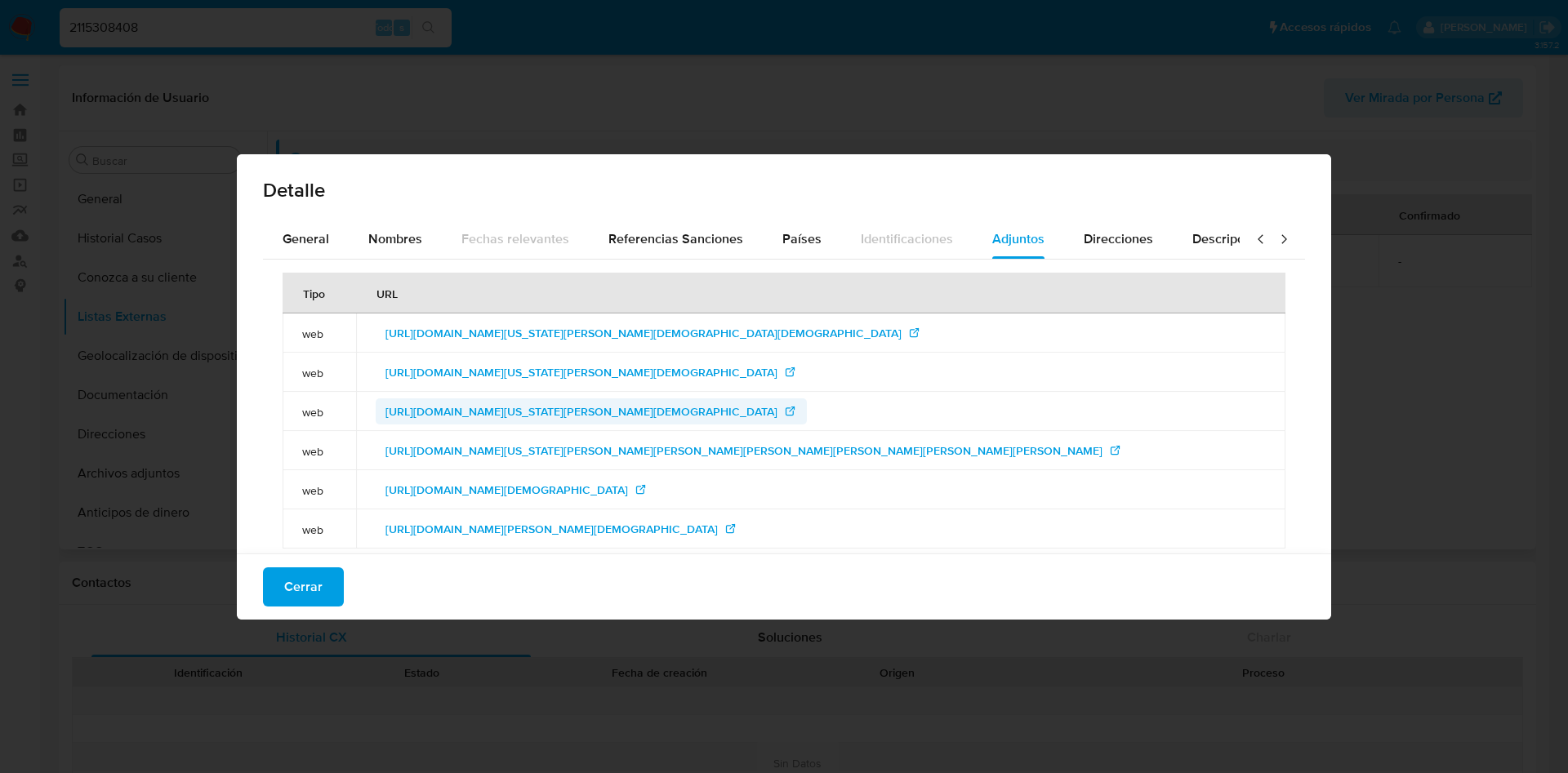
click at [530, 416] on span "https://law.georgia.gov/press-releases/2025-06-23/carr-secures-new-conviction-t…" at bounding box center [581, 411] width 392 height 26
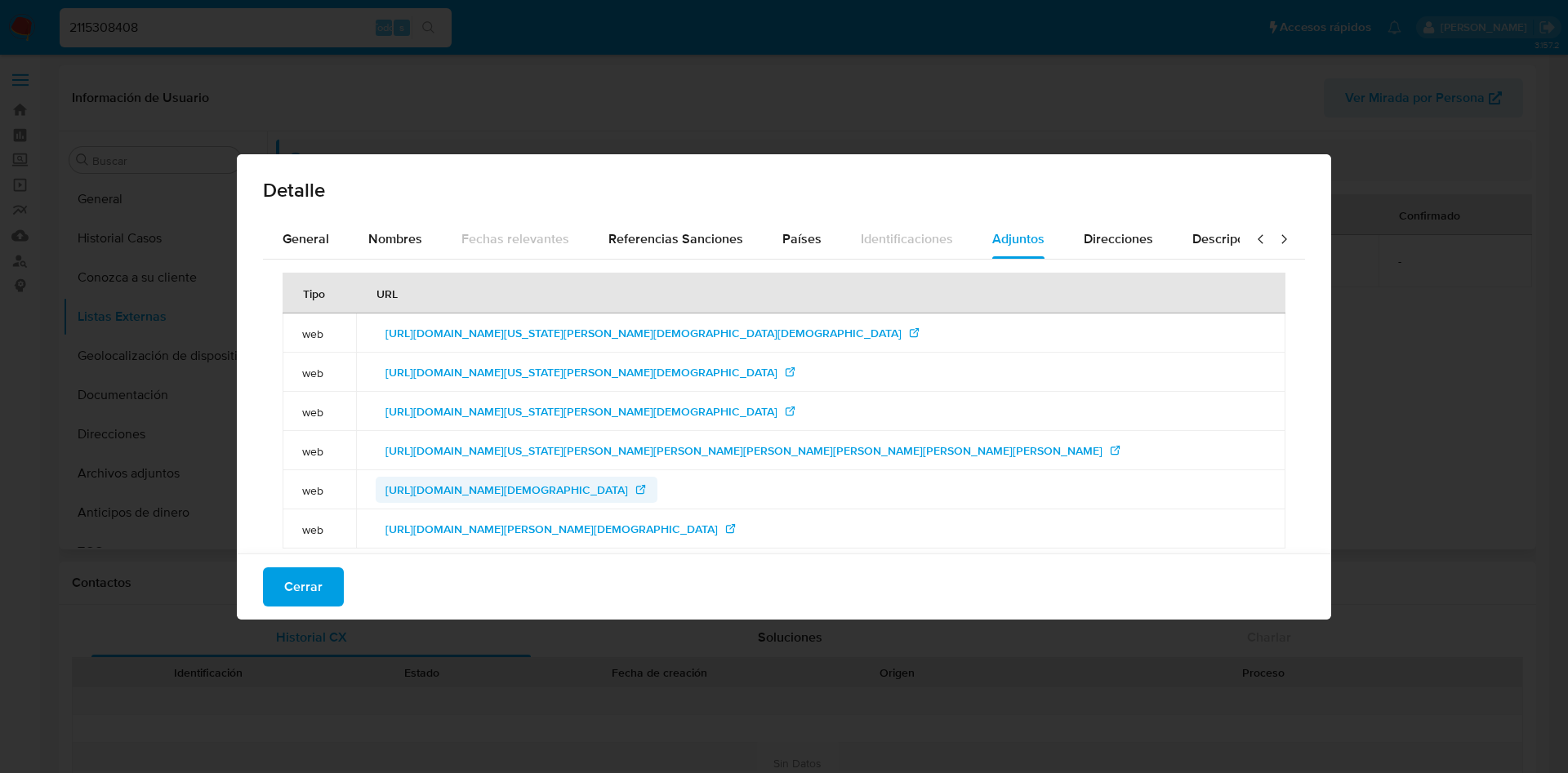
click at [565, 494] on span "https://www.41nbc.com/three-indicted-houston-county-human-trafficking-13-year-o…" at bounding box center [507, 490] width 243 height 26
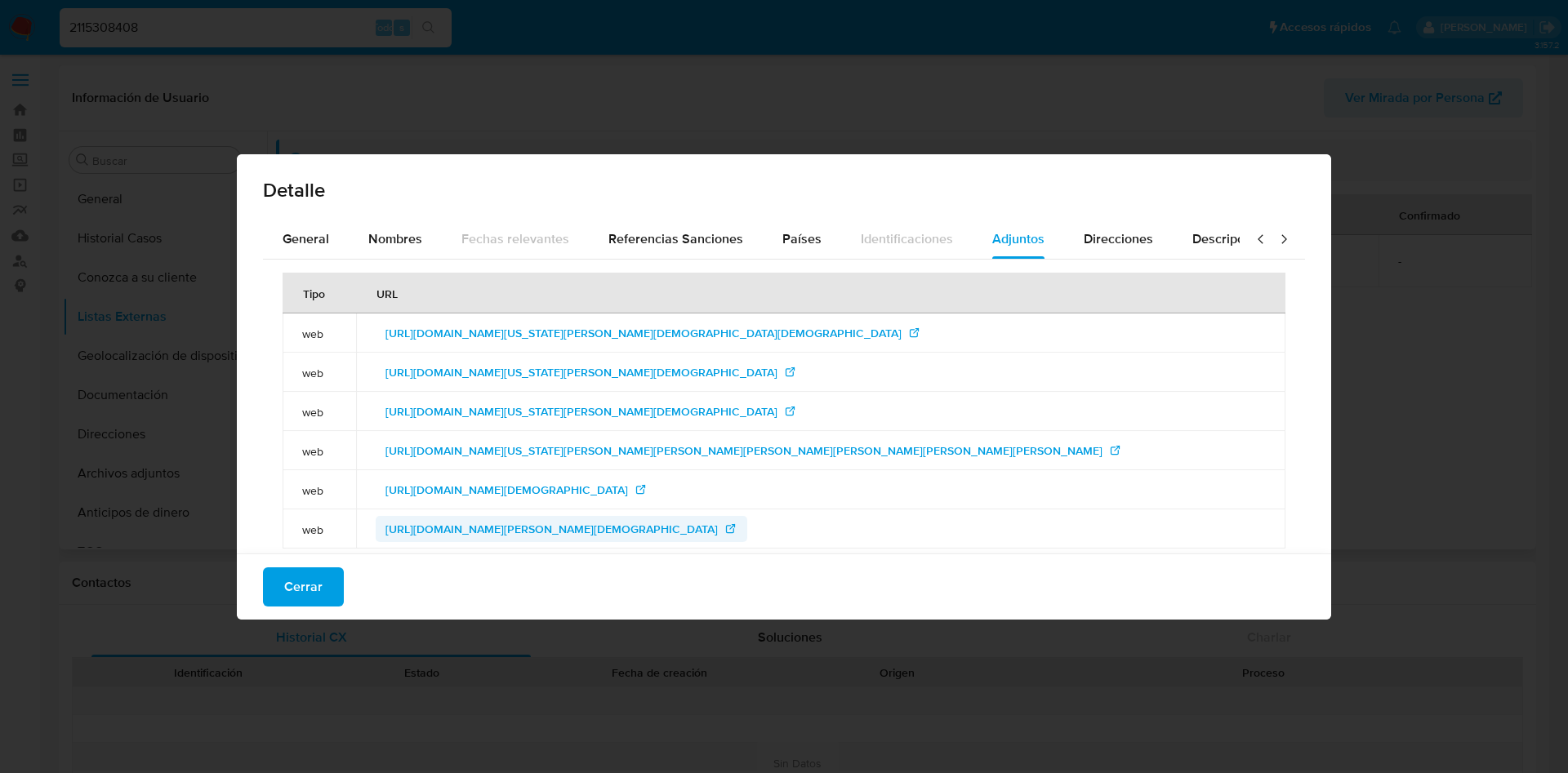
click at [519, 525] on span "https://www.41nbc.com/warner-robins-woman-convicted-of-trafficking-13-year-old-…" at bounding box center [551, 529] width 332 height 26
click at [292, 575] on span "Cerrar" at bounding box center [303, 587] width 39 height 36
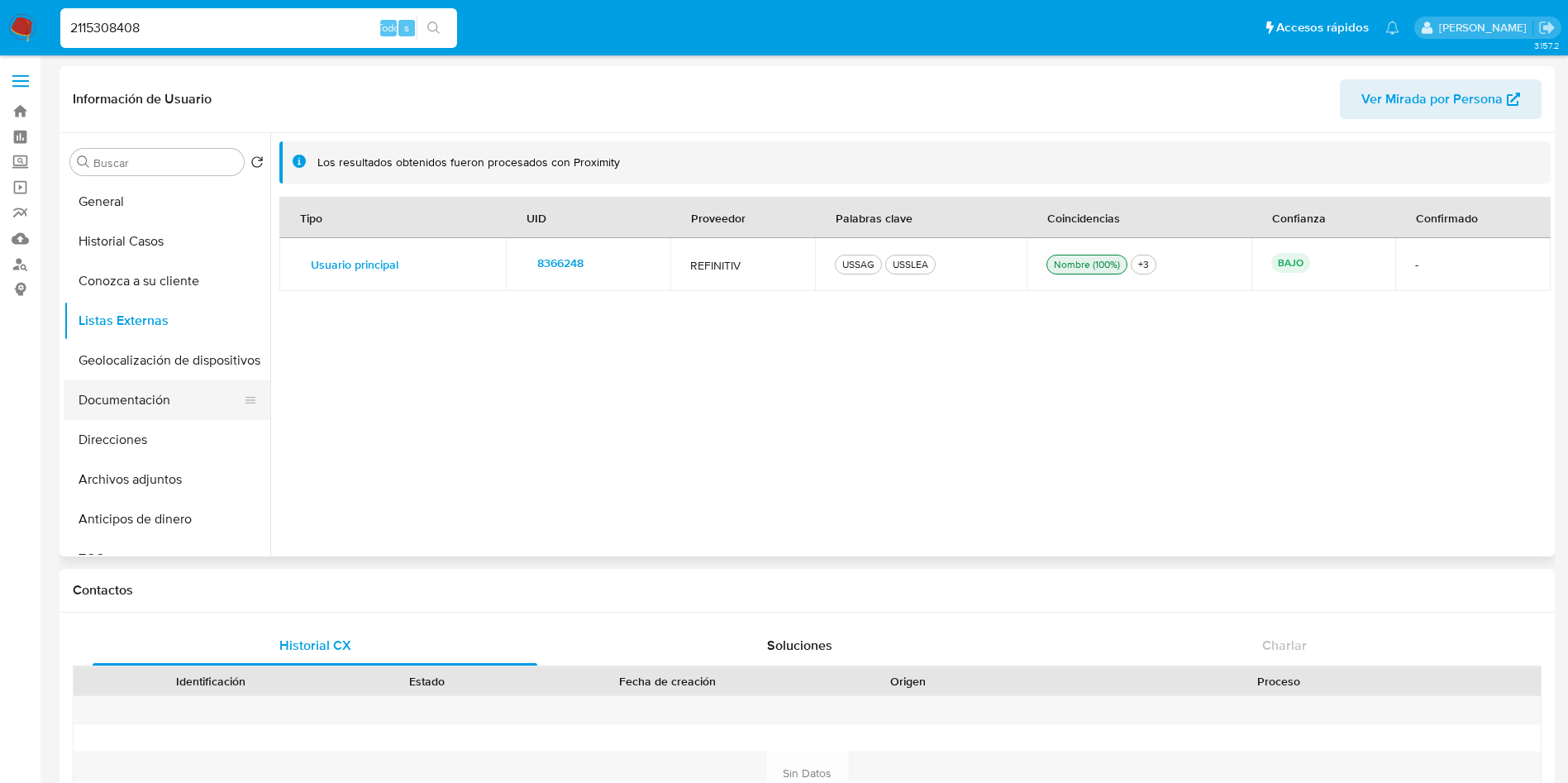
click at [171, 391] on button "Documentación" at bounding box center [160, 401] width 193 height 40
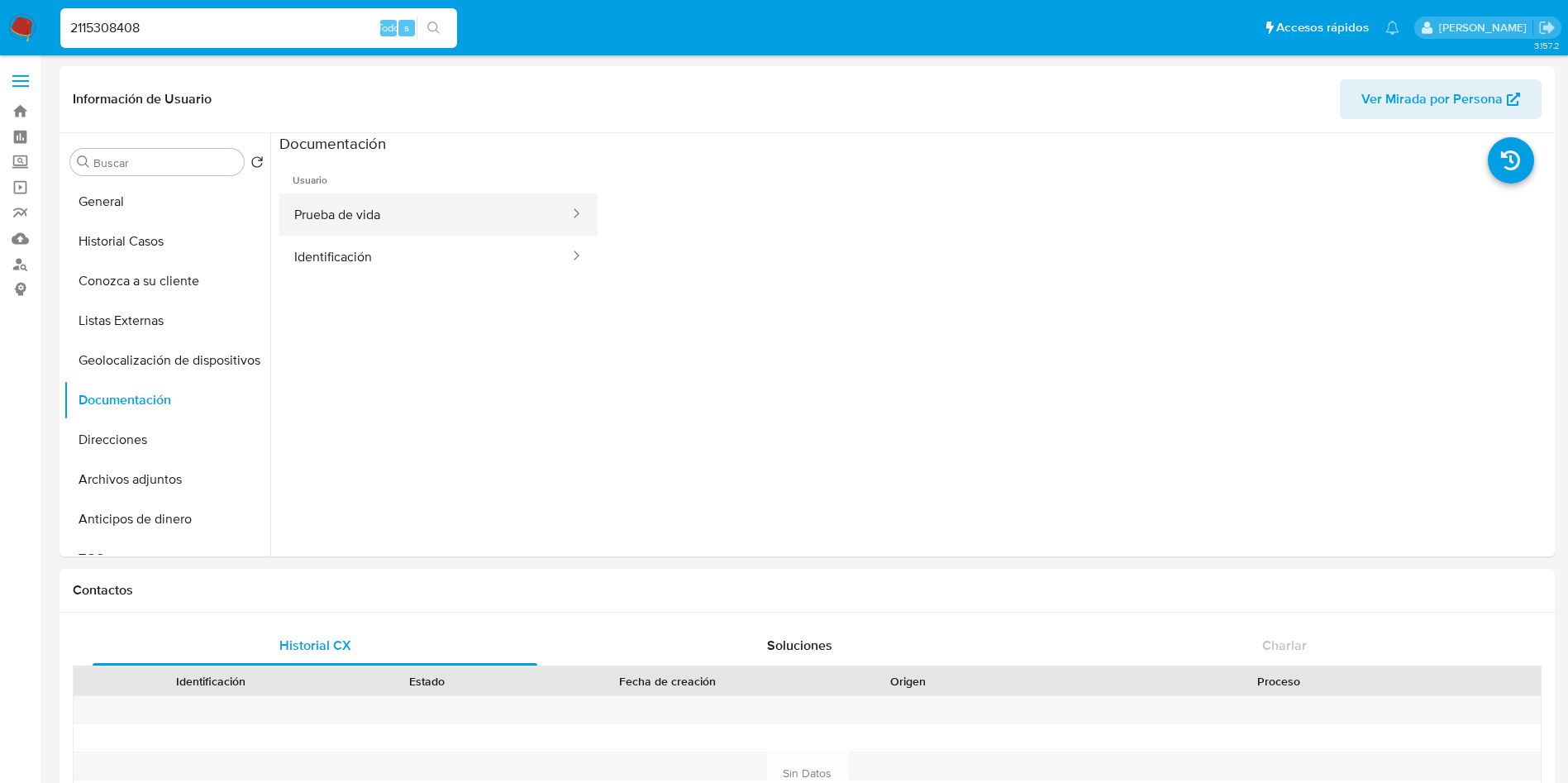
click at [405, 215] on button "Prueba de vida" at bounding box center [425, 215] width 292 height 42
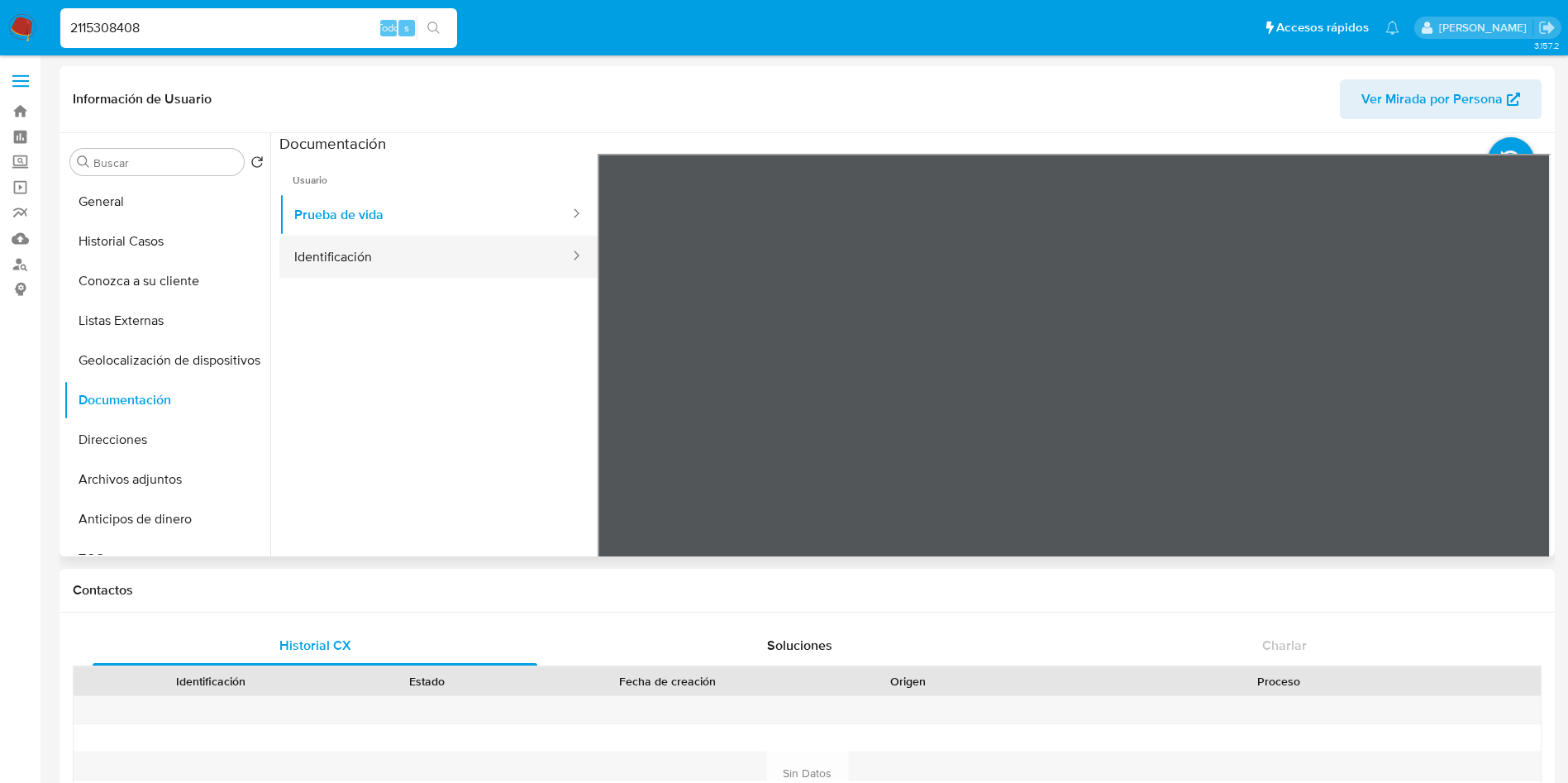
click at [359, 238] on button "Identificación" at bounding box center [425, 257] width 292 height 42
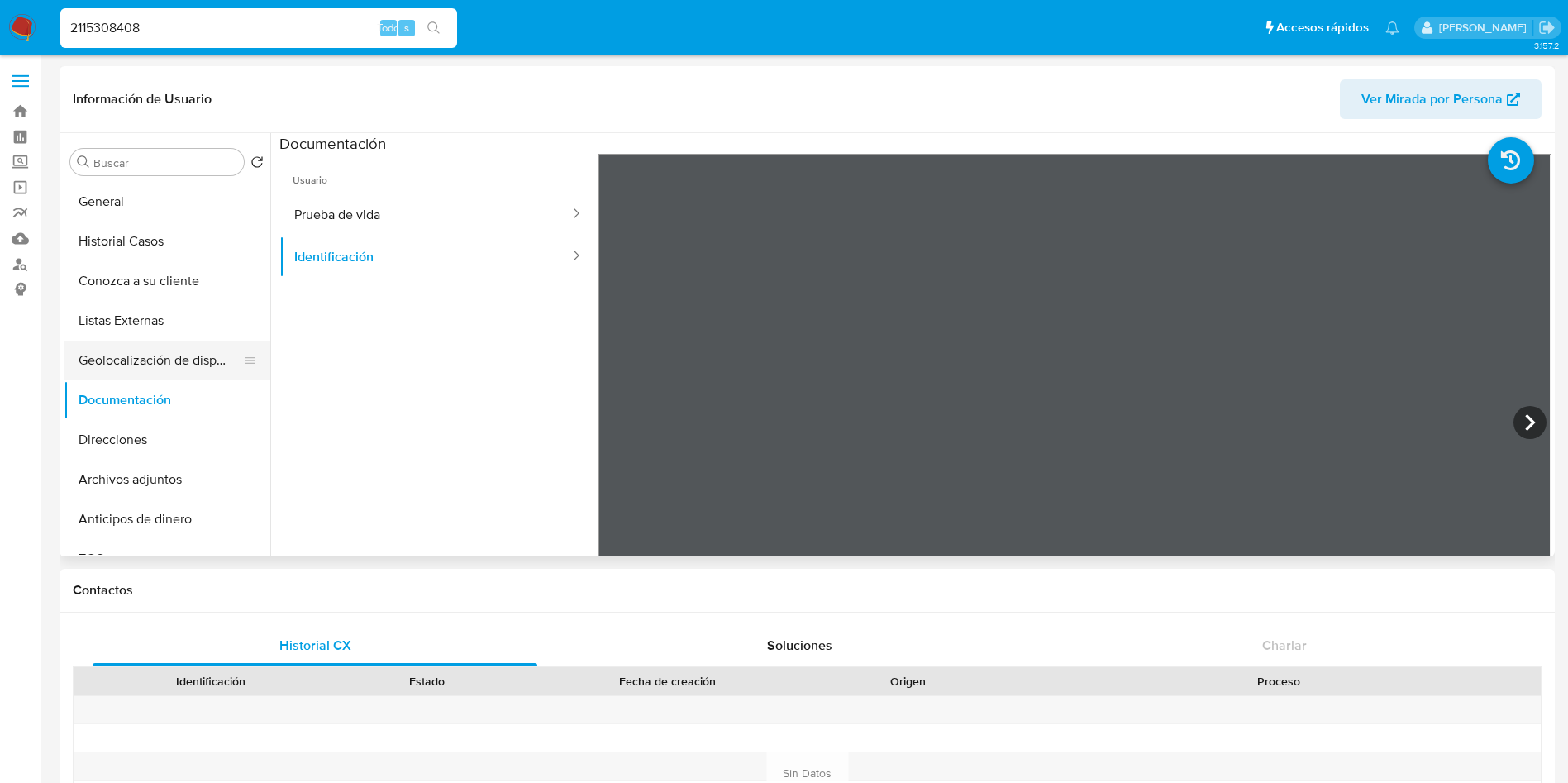
click at [161, 357] on button "Geolocalización de dispositivos" at bounding box center [160, 361] width 193 height 40
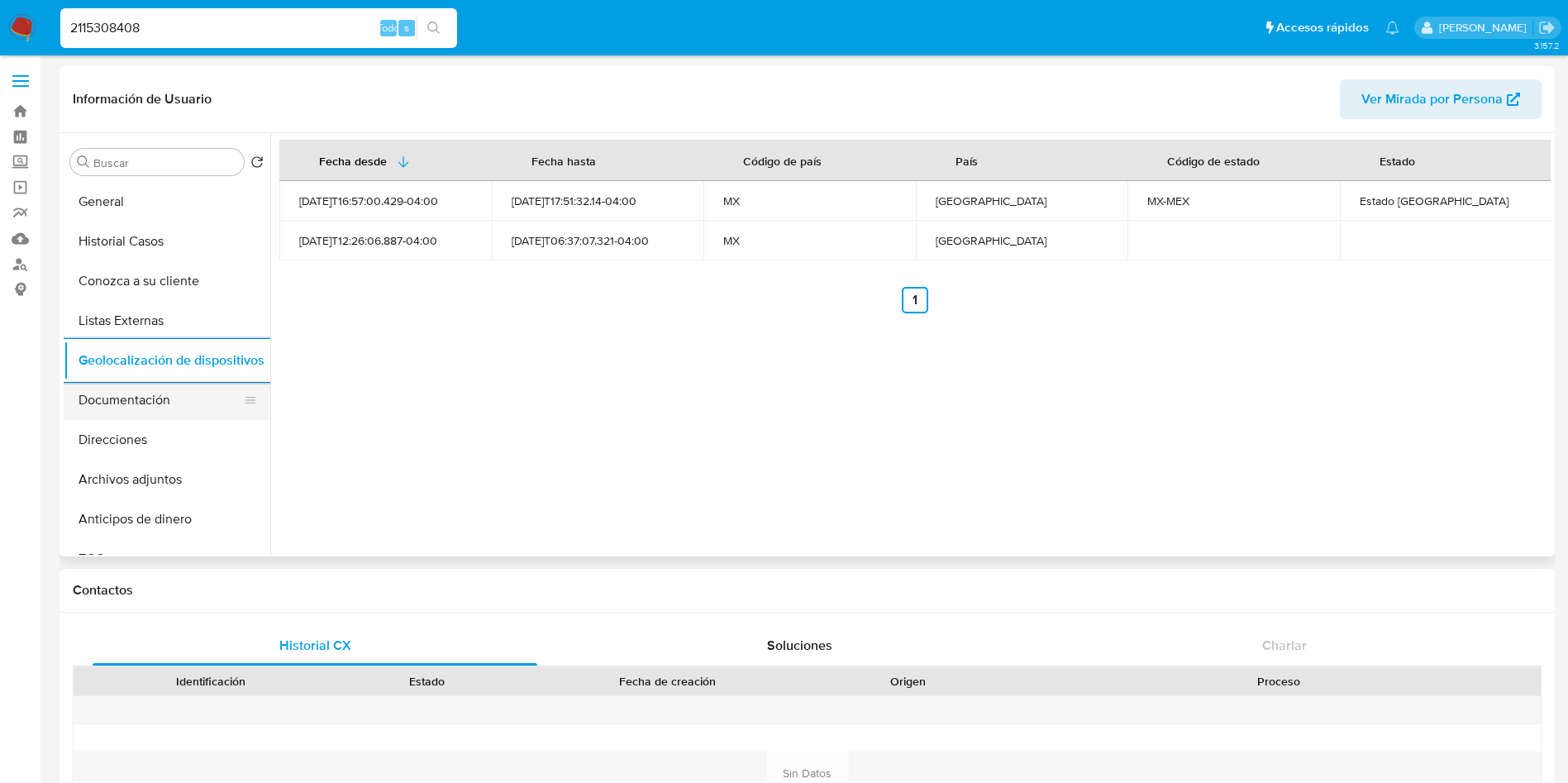
click at [96, 397] on button "Documentación" at bounding box center [160, 401] width 193 height 40
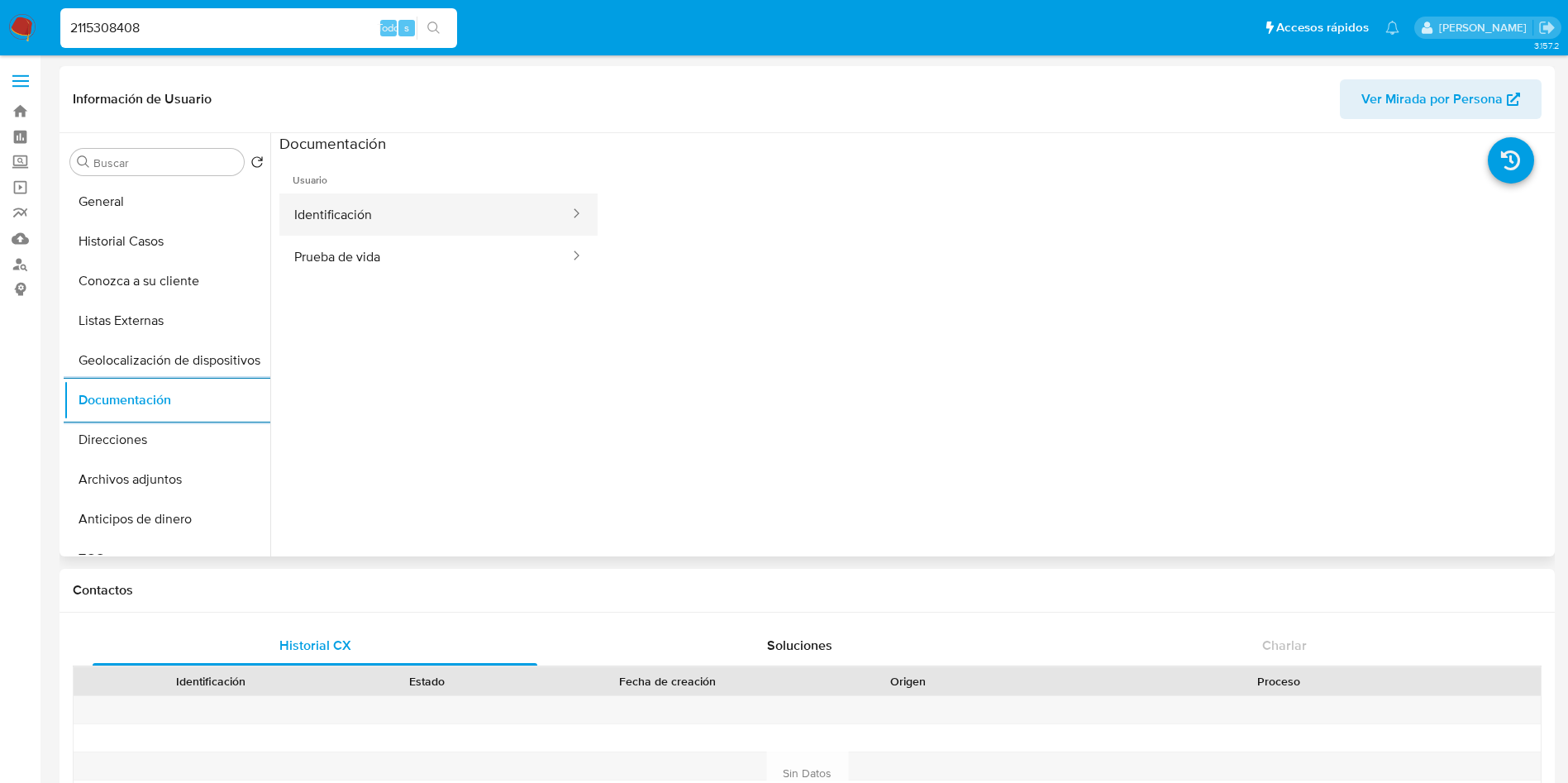
click at [452, 210] on button "Identificación" at bounding box center [425, 215] width 292 height 42
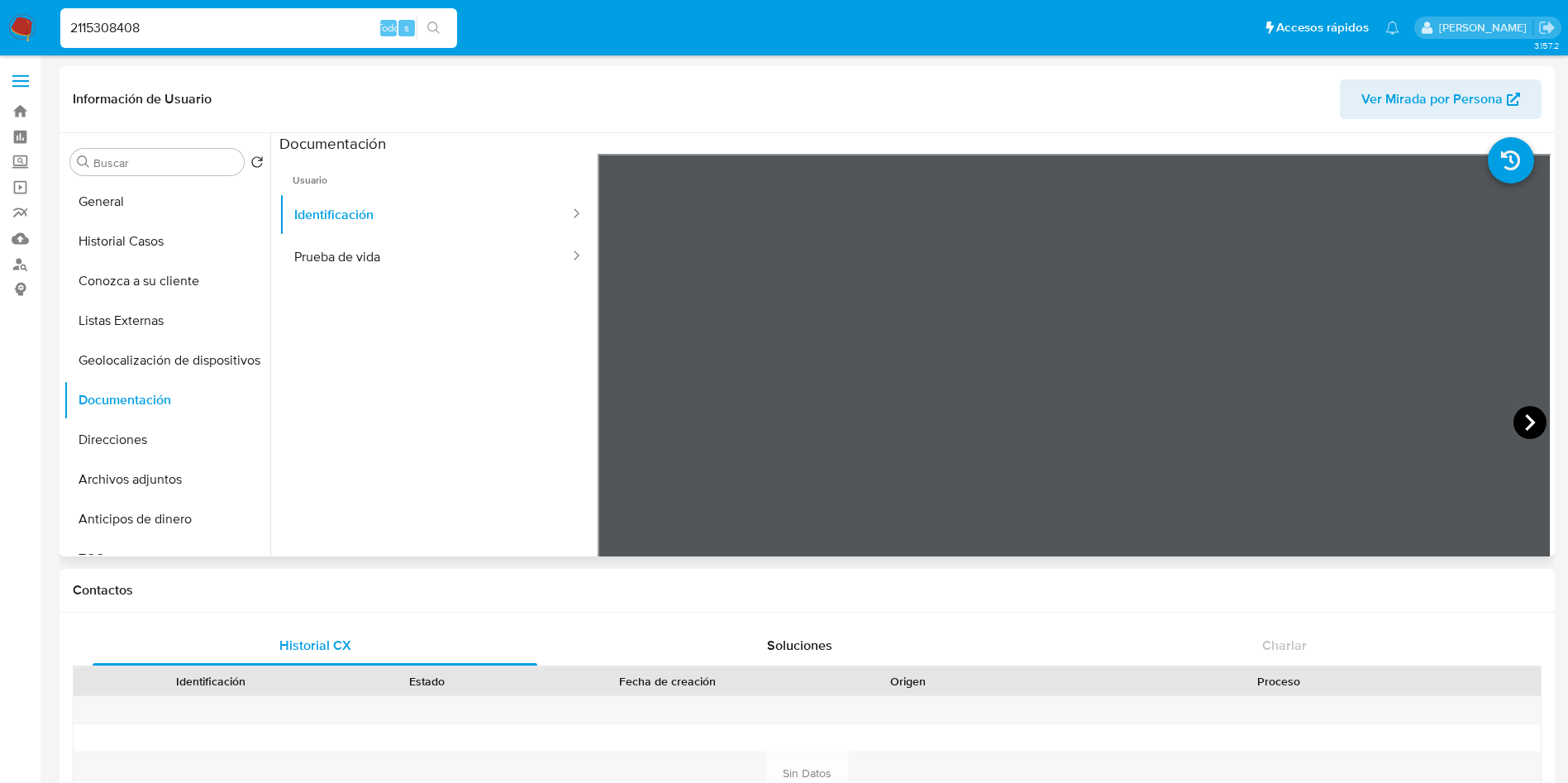
click at [1531, 414] on icon at bounding box center [1530, 422] width 33 height 33
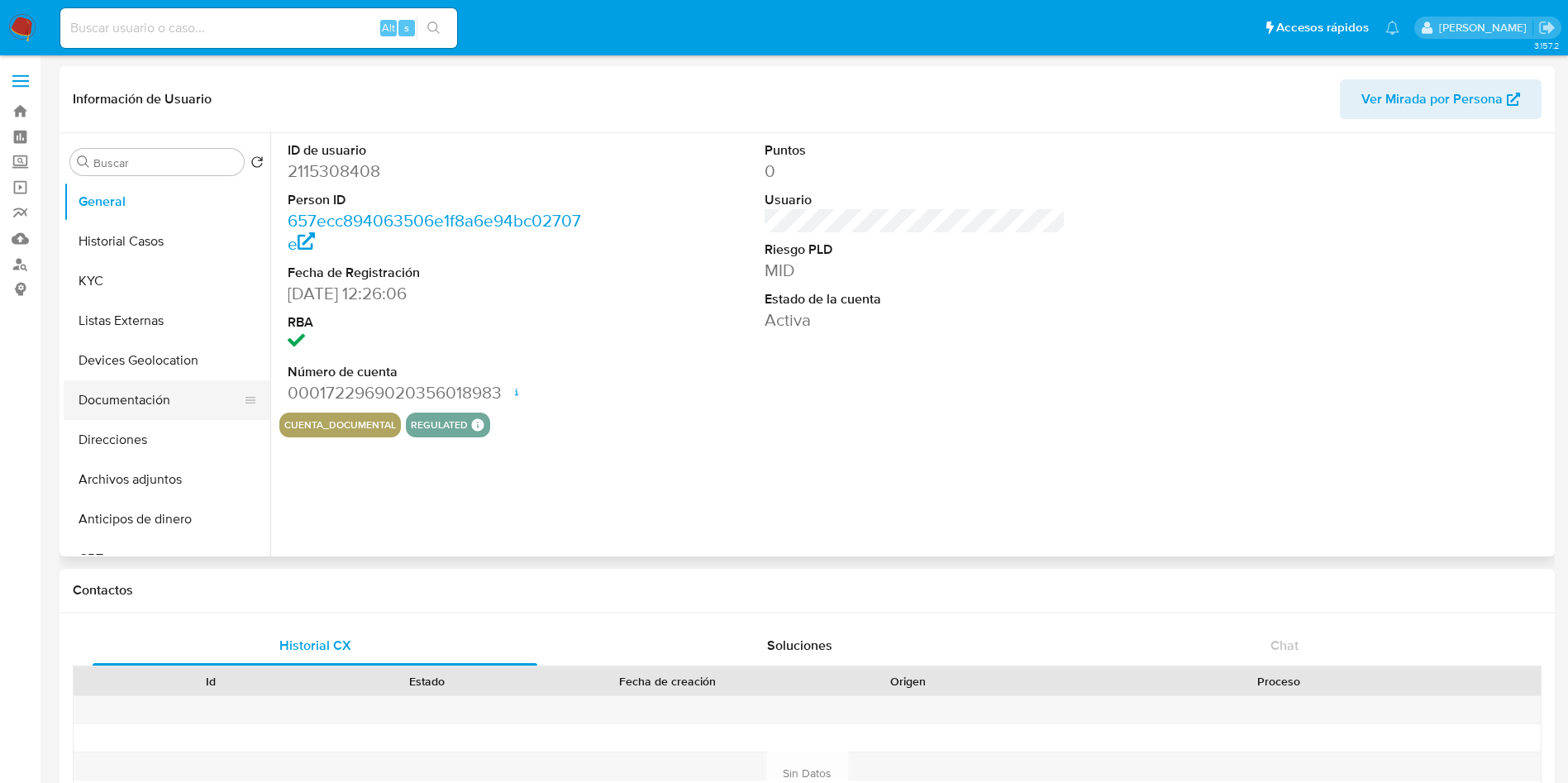
click at [144, 395] on button "Documentación" at bounding box center [160, 401] width 193 height 40
select select "10"
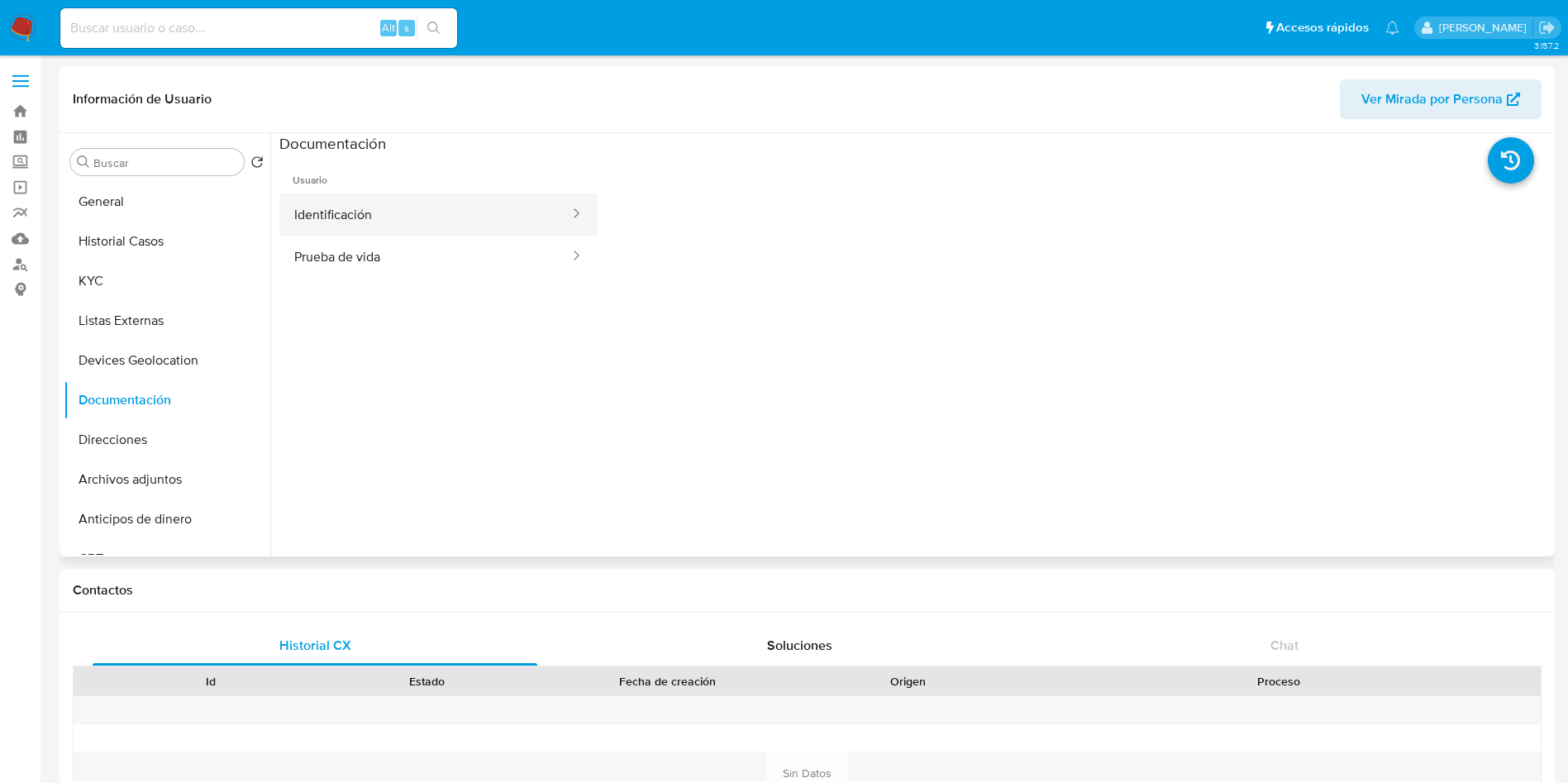
click at [414, 227] on button "Identificación" at bounding box center [425, 215] width 292 height 42
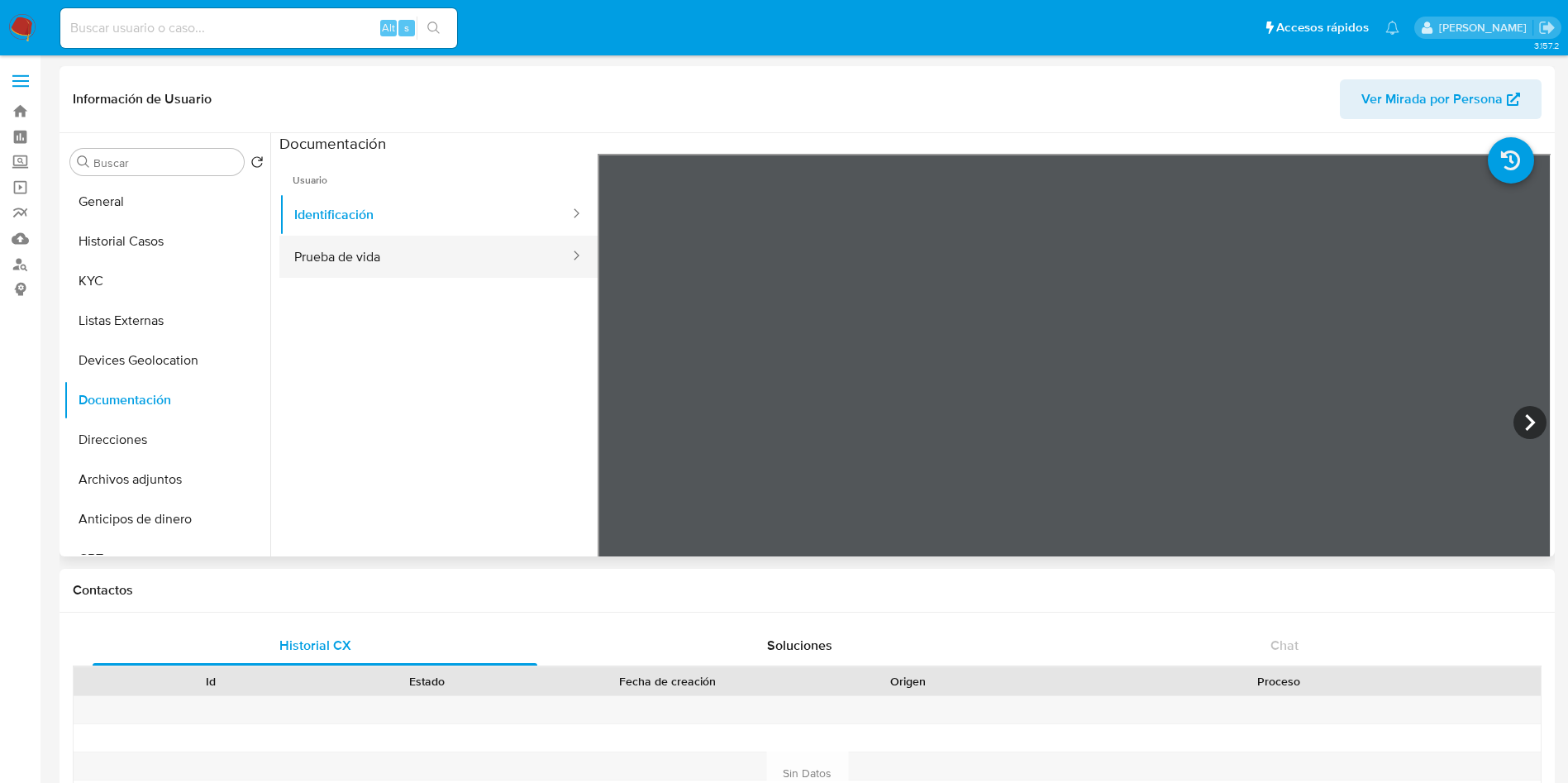
click at [425, 269] on button "Prueba de vida" at bounding box center [425, 257] width 292 height 42
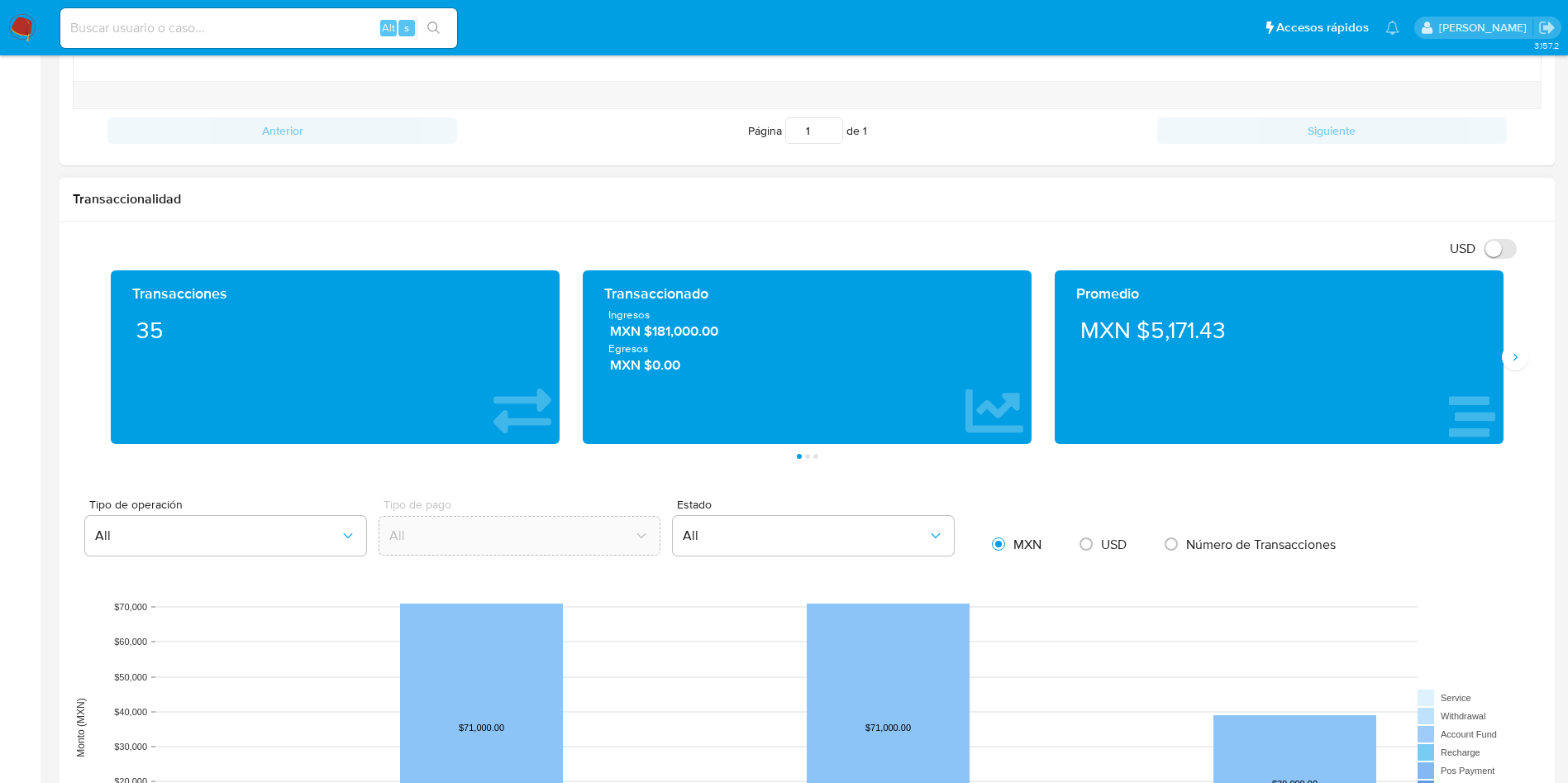
scroll to position [620, 0]
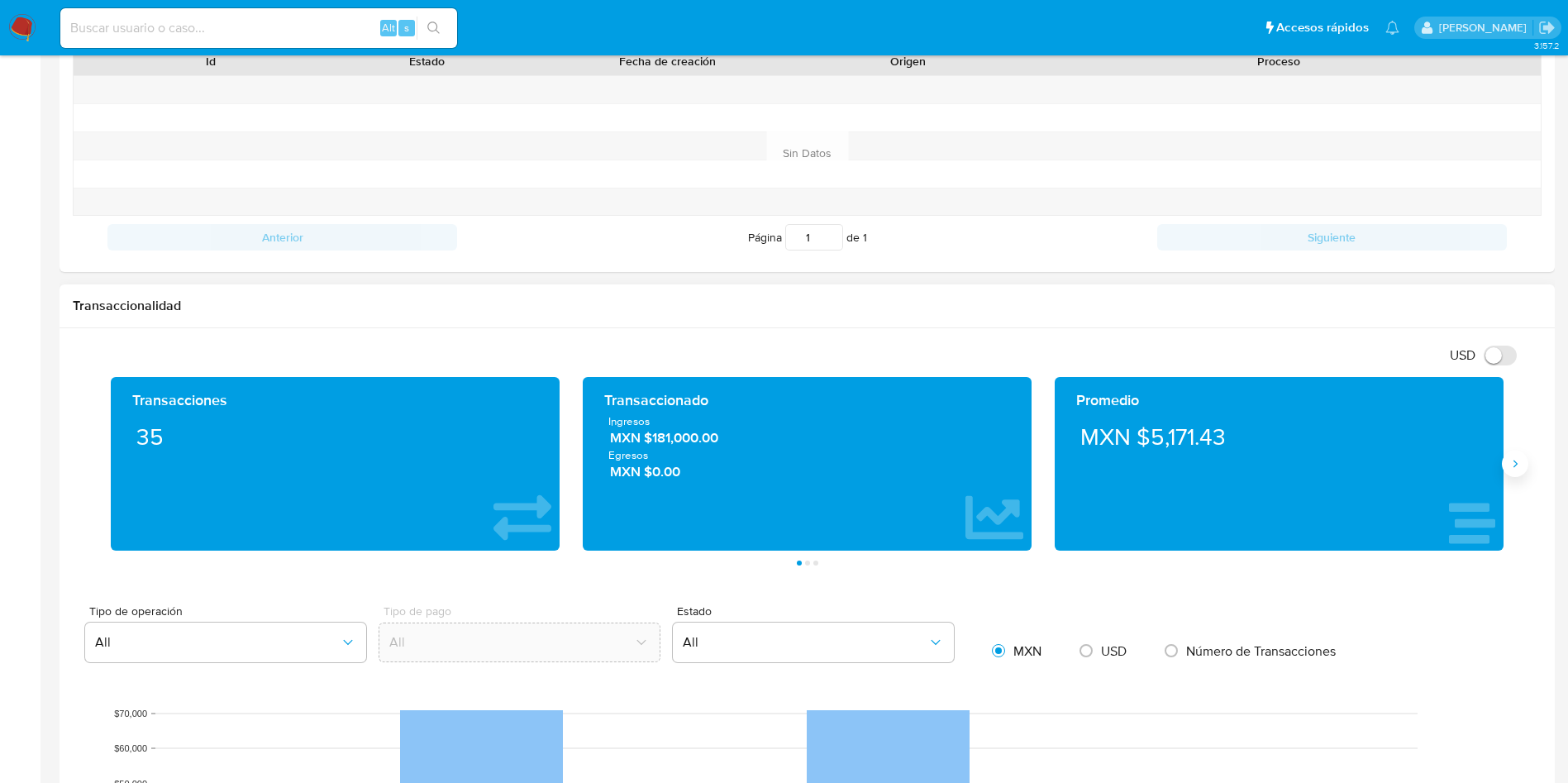
click at [1514, 458] on icon "Siguiente" at bounding box center [1515, 464] width 13 height 13
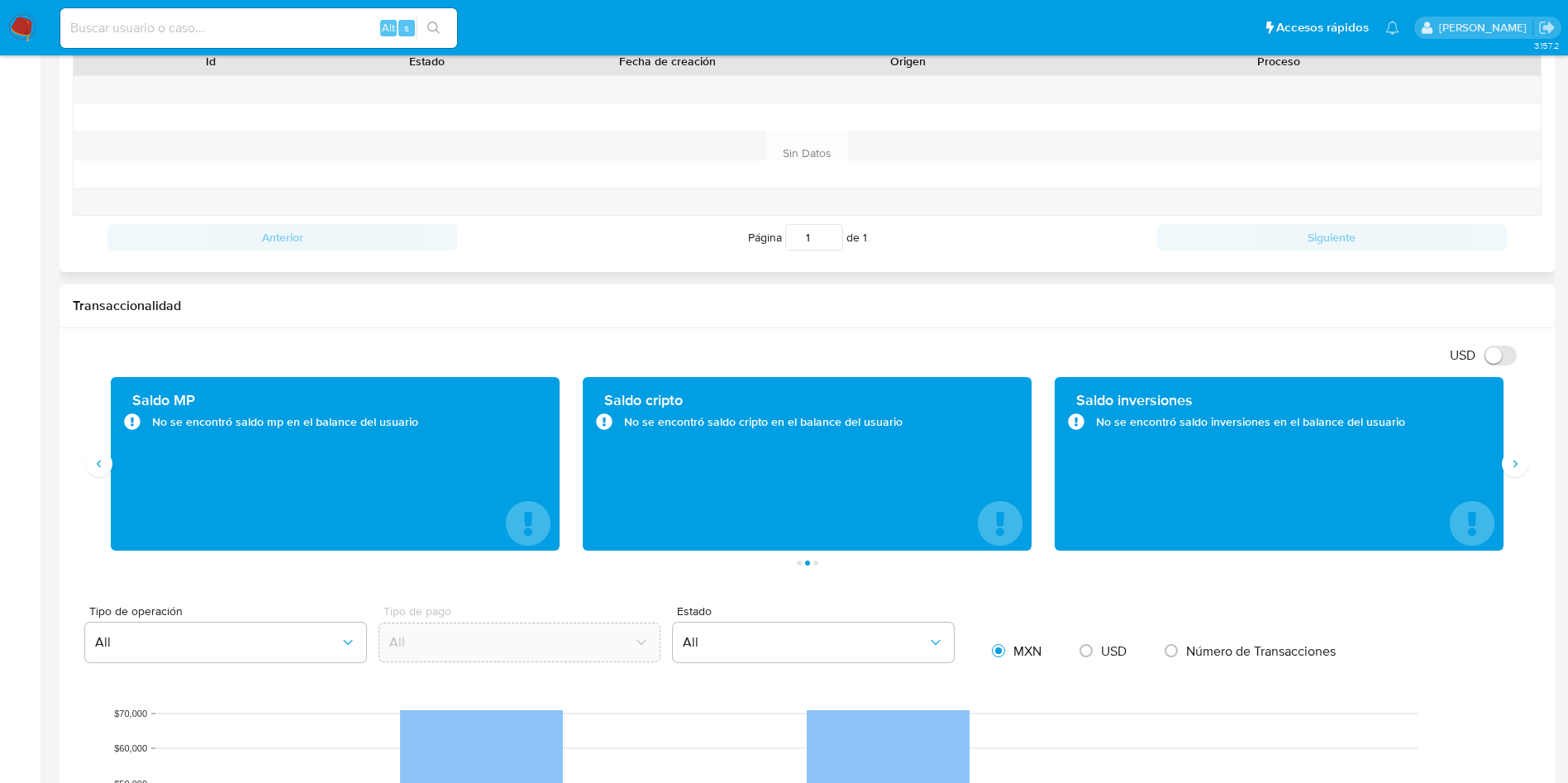
click at [1501, 451] on button "Siguiente" at bounding box center [1515, 464] width 27 height 27
click at [95, 454] on button "Anterior" at bounding box center [99, 464] width 27 height 27
drag, startPoint x: 317, startPoint y: 426, endPoint x: 451, endPoint y: 426, distance: 134.0
click at [451, 426] on div "No se encontró saldo mp en el balance del usuario" at bounding box center [335, 422] width 422 height 16
drag, startPoint x: 426, startPoint y: 428, endPoint x: 558, endPoint y: 457, distance: 135.1
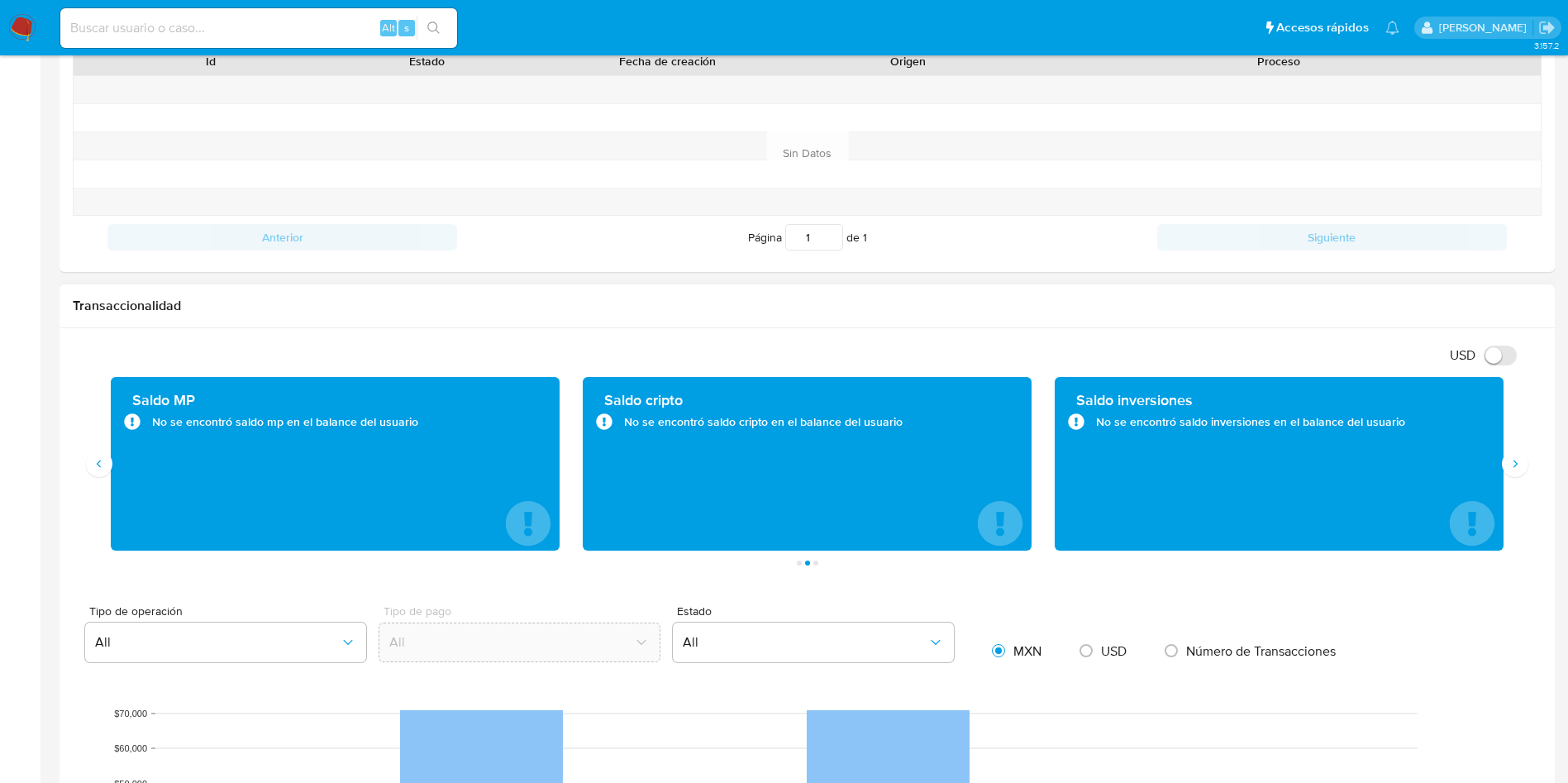
click at [301, 429] on div "No se encontró saldo mp en el balance del usuario" at bounding box center [335, 422] width 422 height 16
click at [470, 441] on div "Saldo MP No se encontró saldo mp en el balance del usuario" at bounding box center [335, 464] width 422 height 147
drag, startPoint x: 414, startPoint y: 432, endPoint x: 364, endPoint y: 433, distance: 50.0
click at [364, 433] on div "Saldo MP No se encontró saldo mp en el balance del usuario" at bounding box center [335, 464] width 422 height 147
drag, startPoint x: 299, startPoint y: 433, endPoint x: 290, endPoint y: 433, distance: 9.0
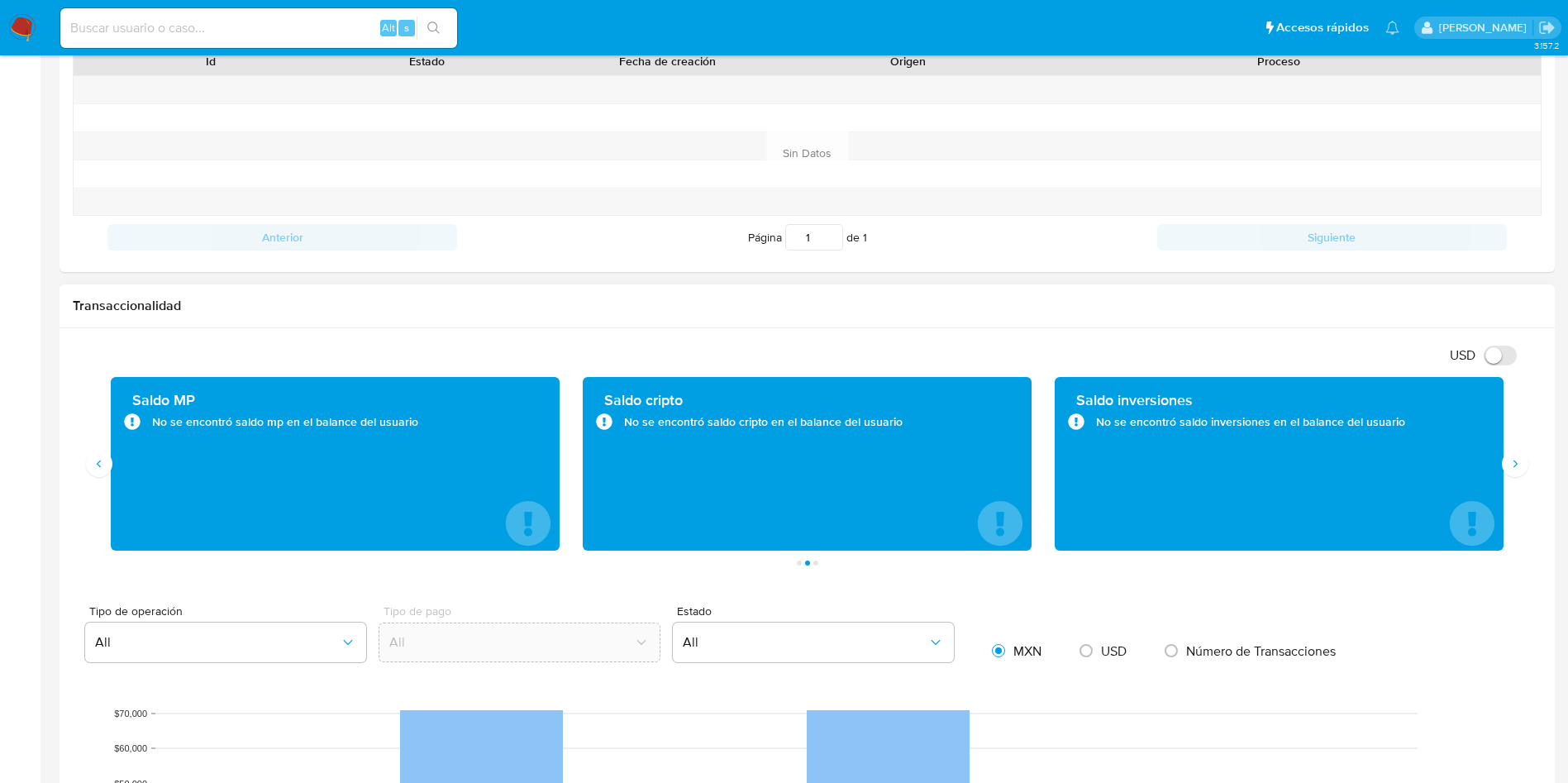
click at [290, 433] on div "Saldo MP No se encontró saldo mp en el balance del usuario" at bounding box center [335, 464] width 422 height 147
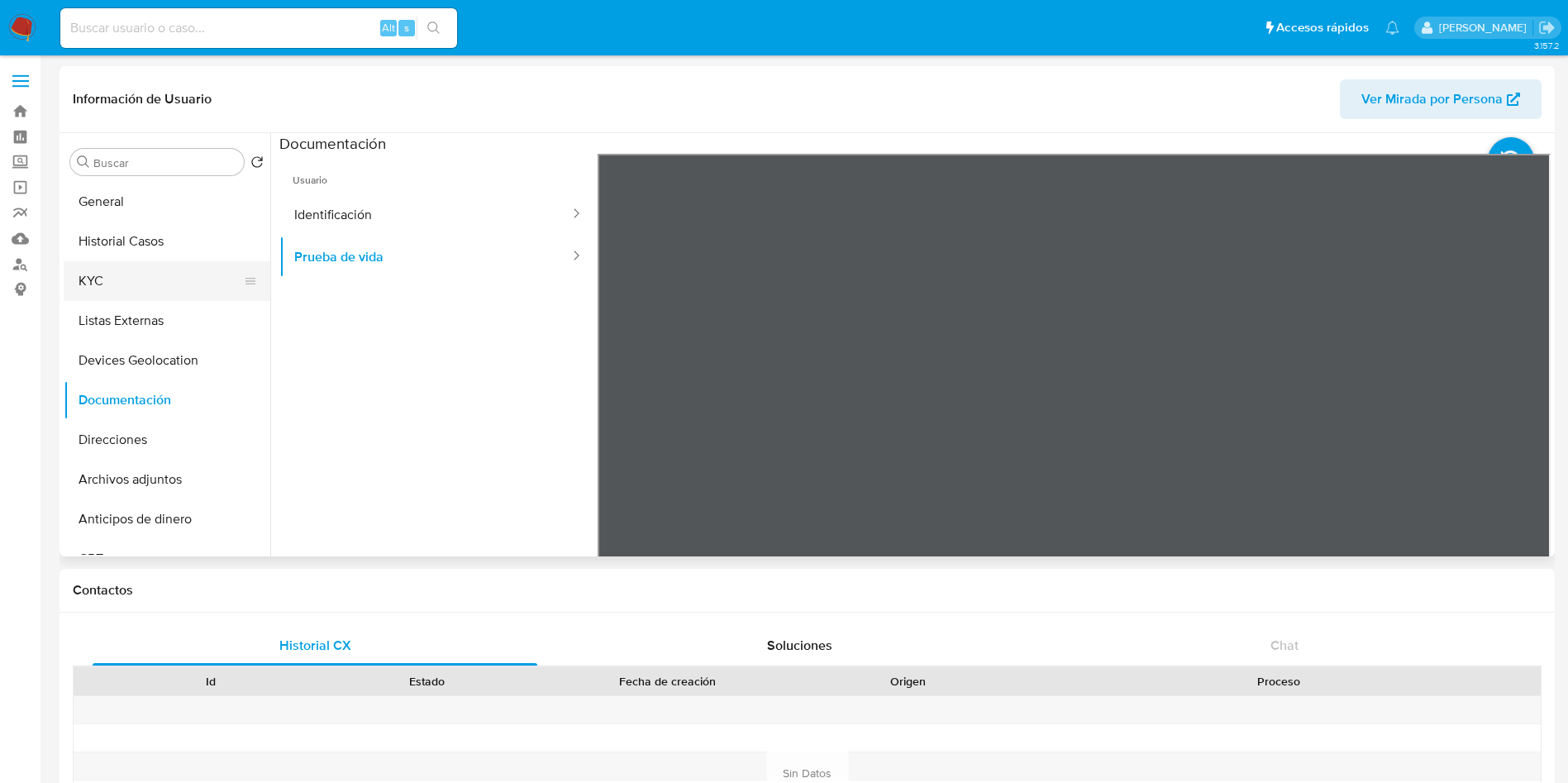
click at [117, 274] on button "KYC" at bounding box center [160, 281] width 193 height 40
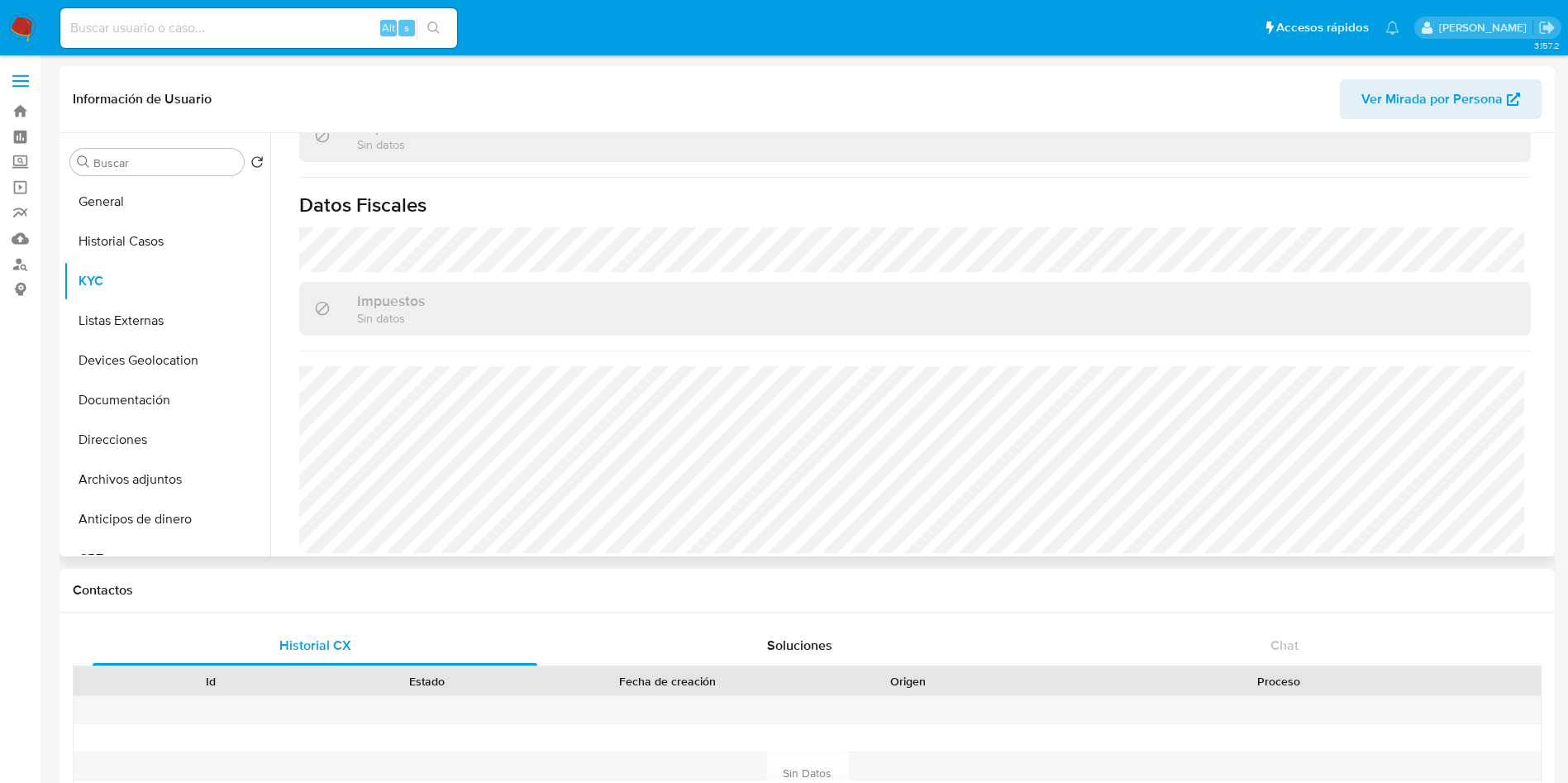
scroll to position [1007, 0]
click at [132, 412] on button "Documentación" at bounding box center [160, 401] width 193 height 40
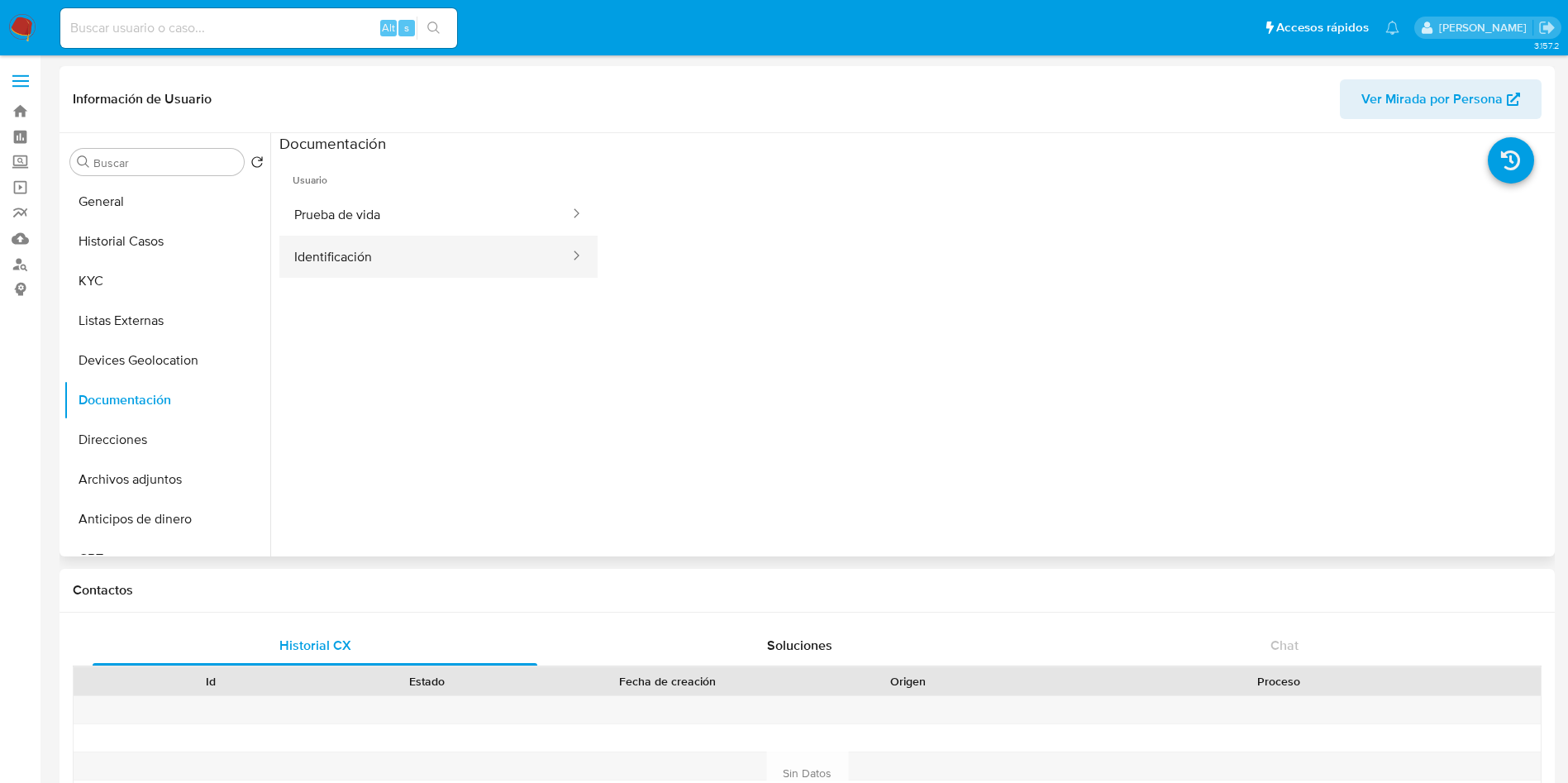
click at [408, 273] on button "Identificación" at bounding box center [425, 257] width 292 height 42
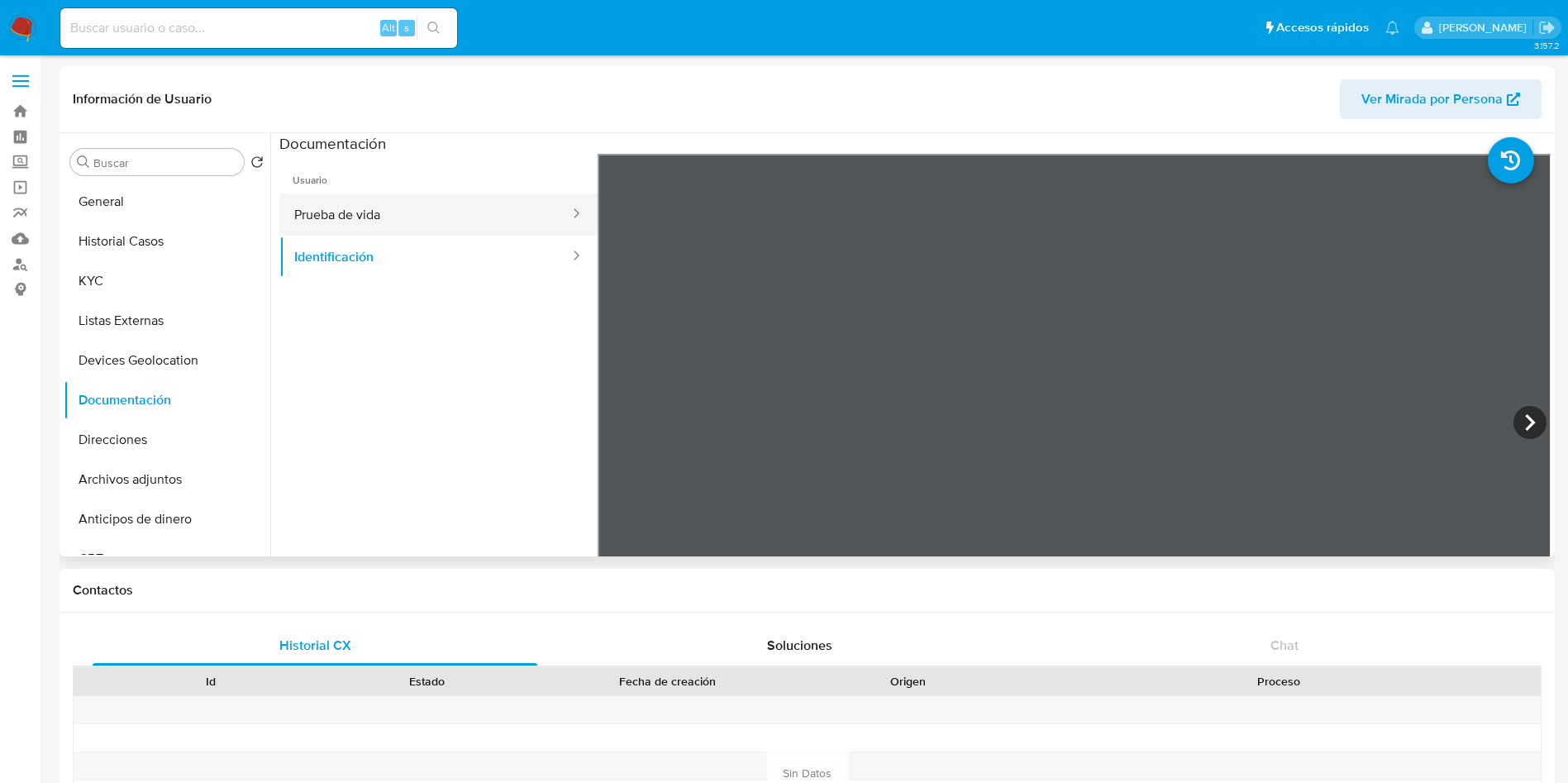
click at [323, 214] on button "Prueba de vida" at bounding box center [425, 215] width 292 height 42
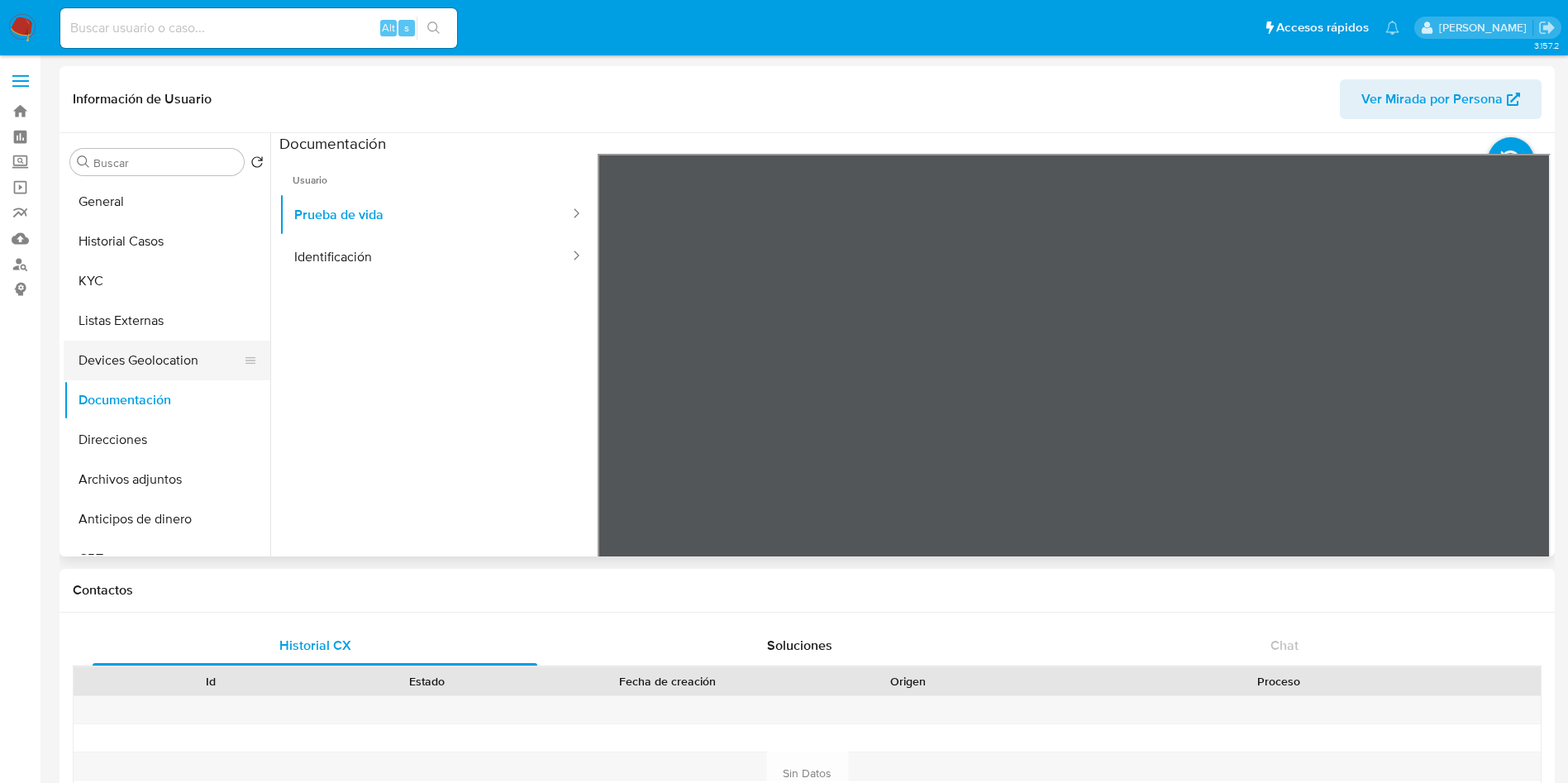
click at [192, 359] on button "Devices Geolocation" at bounding box center [160, 361] width 193 height 40
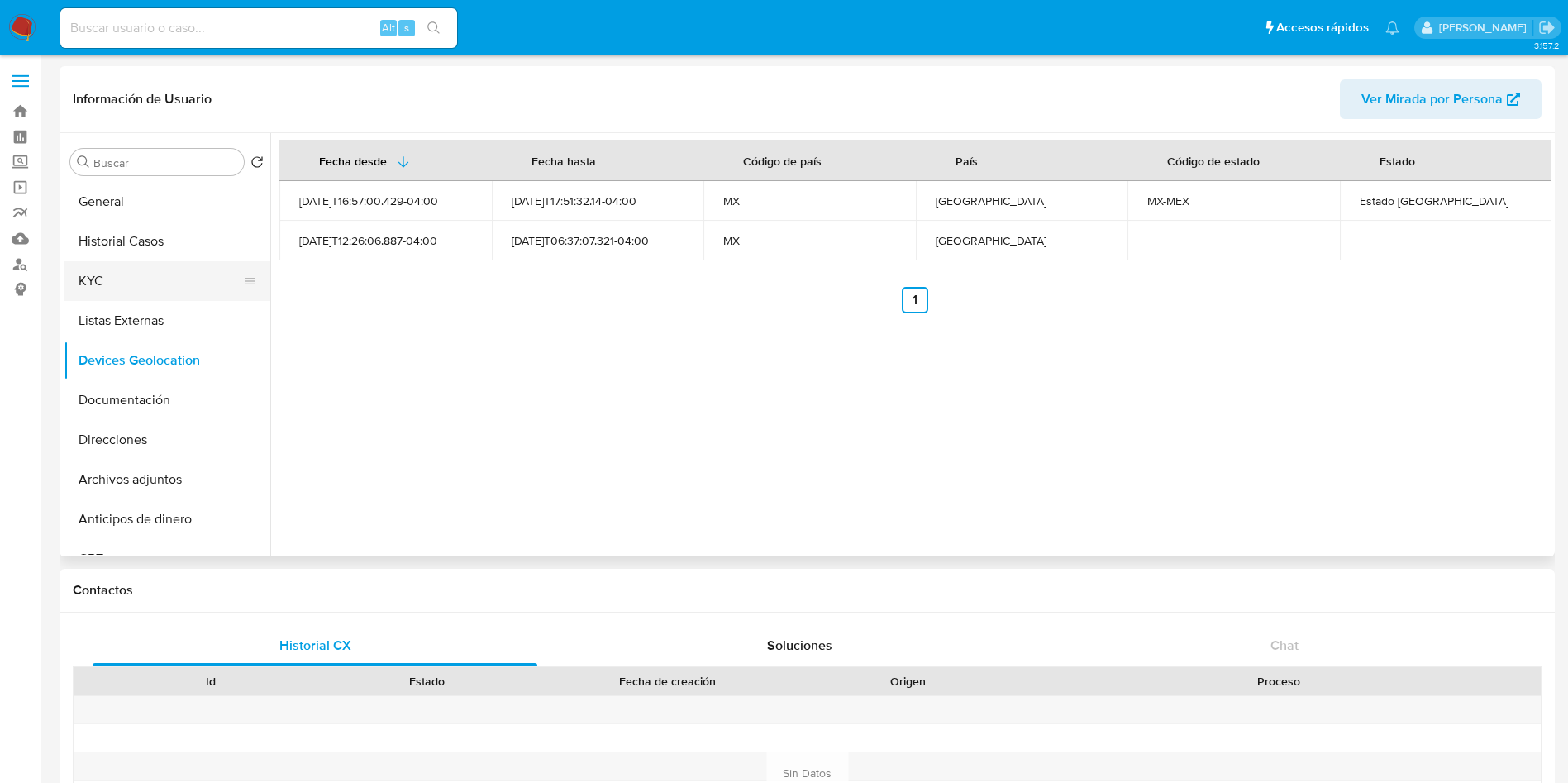
click at [124, 281] on button "KYC" at bounding box center [160, 281] width 193 height 40
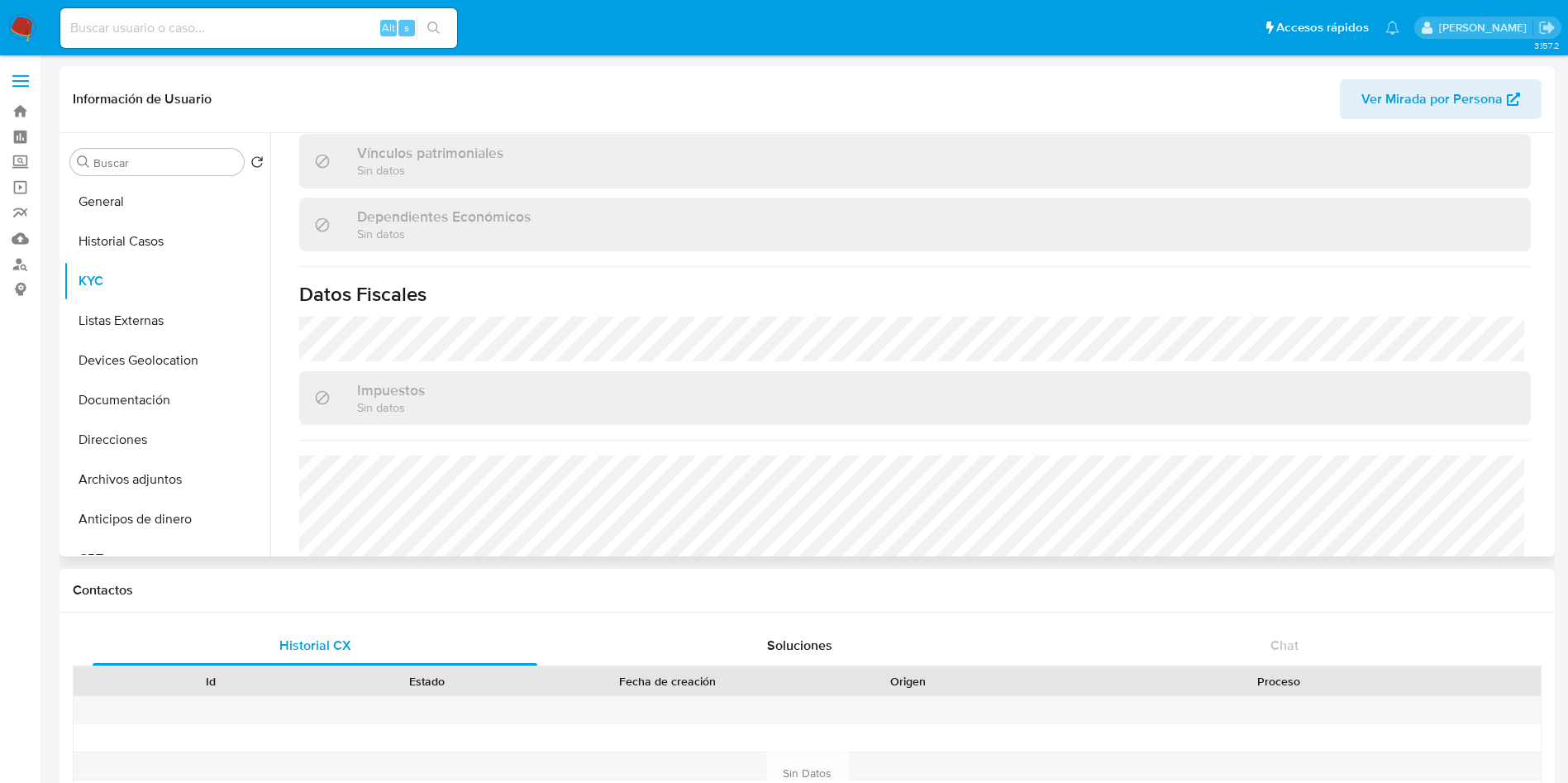
scroll to position [1007, 0]
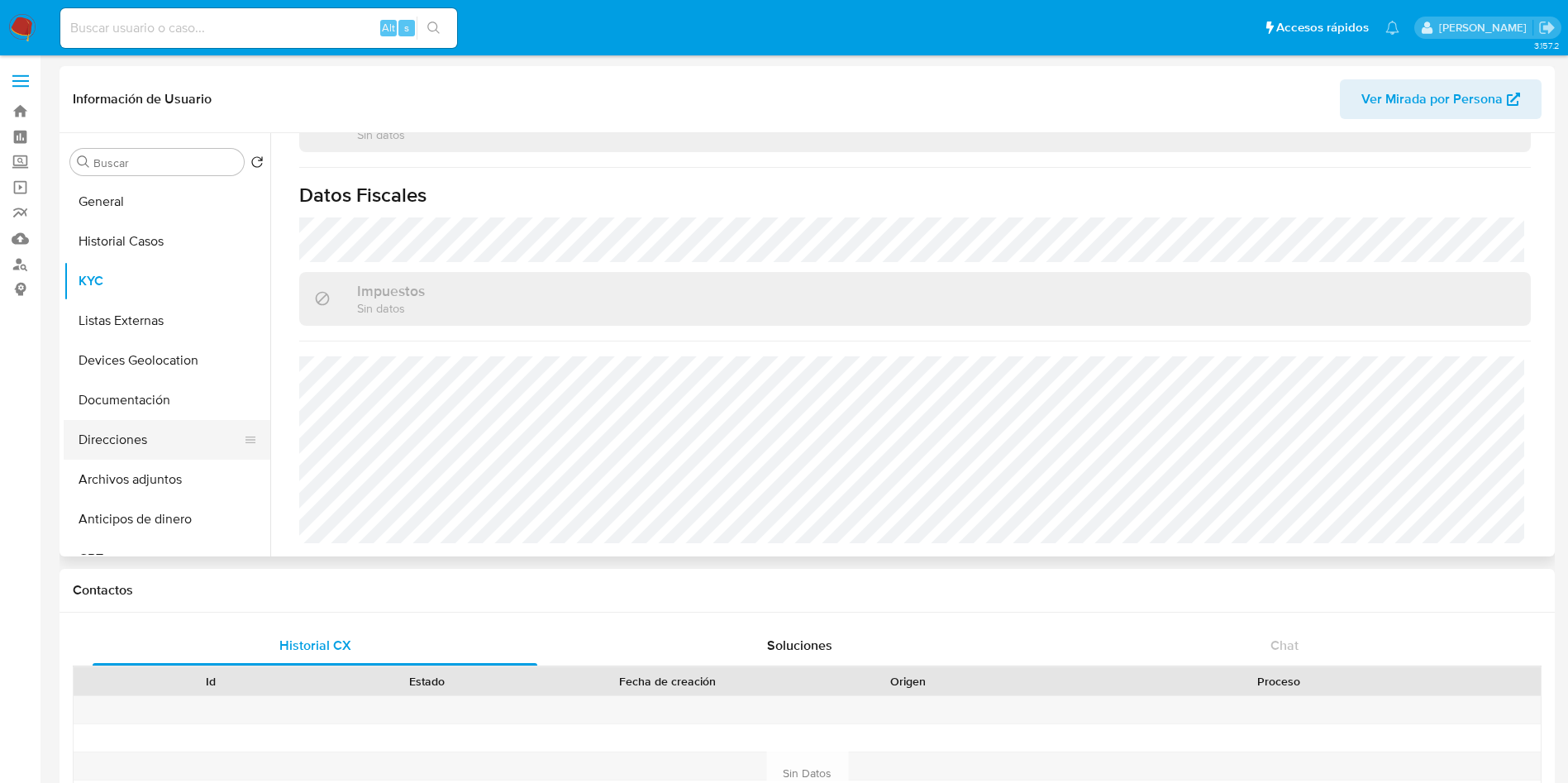
click at [125, 441] on button "Direcciones" at bounding box center [160, 440] width 193 height 40
